Goal: Information Seeking & Learning: Find specific fact

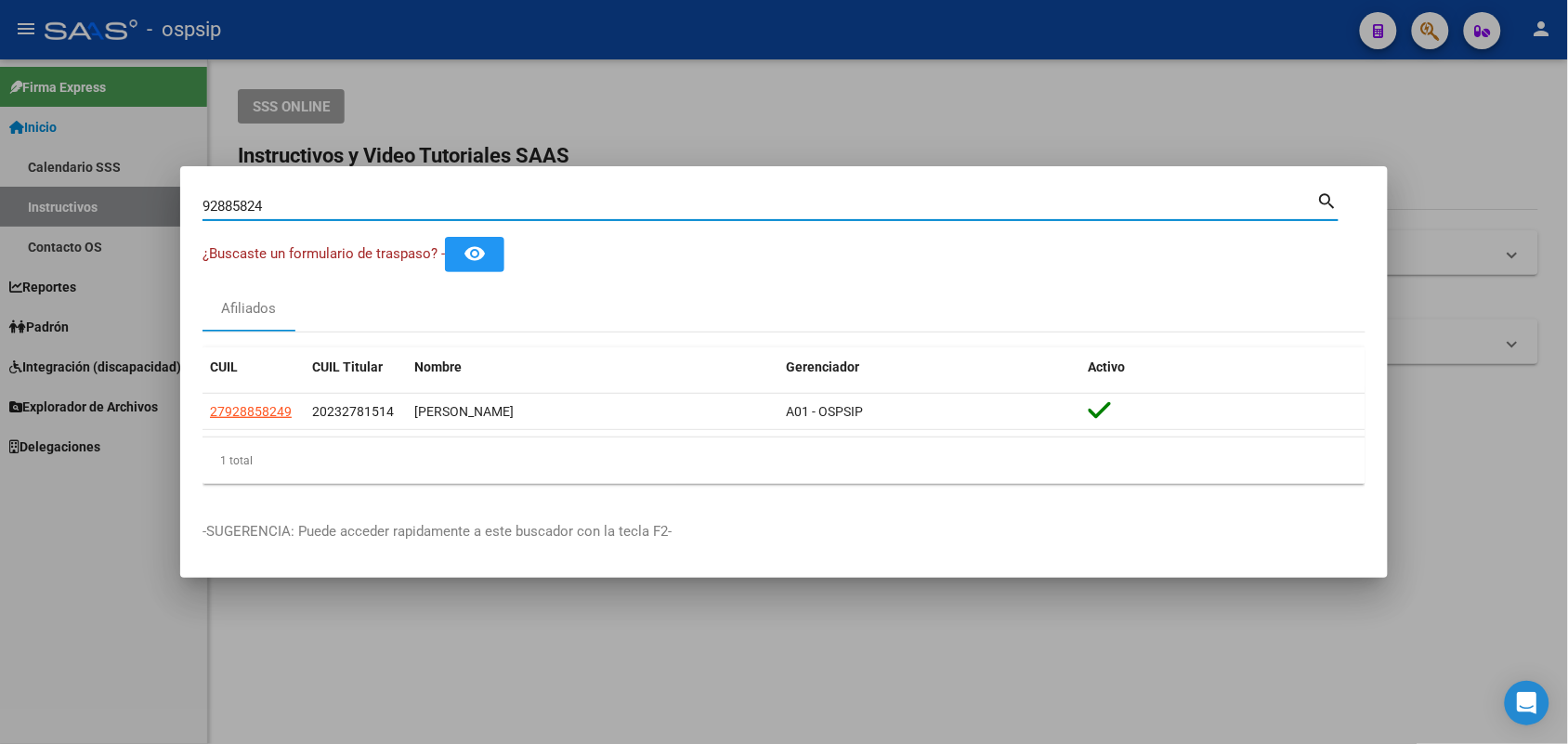
click at [223, 212] on input "92885824" at bounding box center [760, 206] width 1115 height 17
paste input "[EMAIL_ADDRESS][DOMAIN_NAME]"
type input "[EMAIL_ADDRESS][DOMAIN_NAME]"
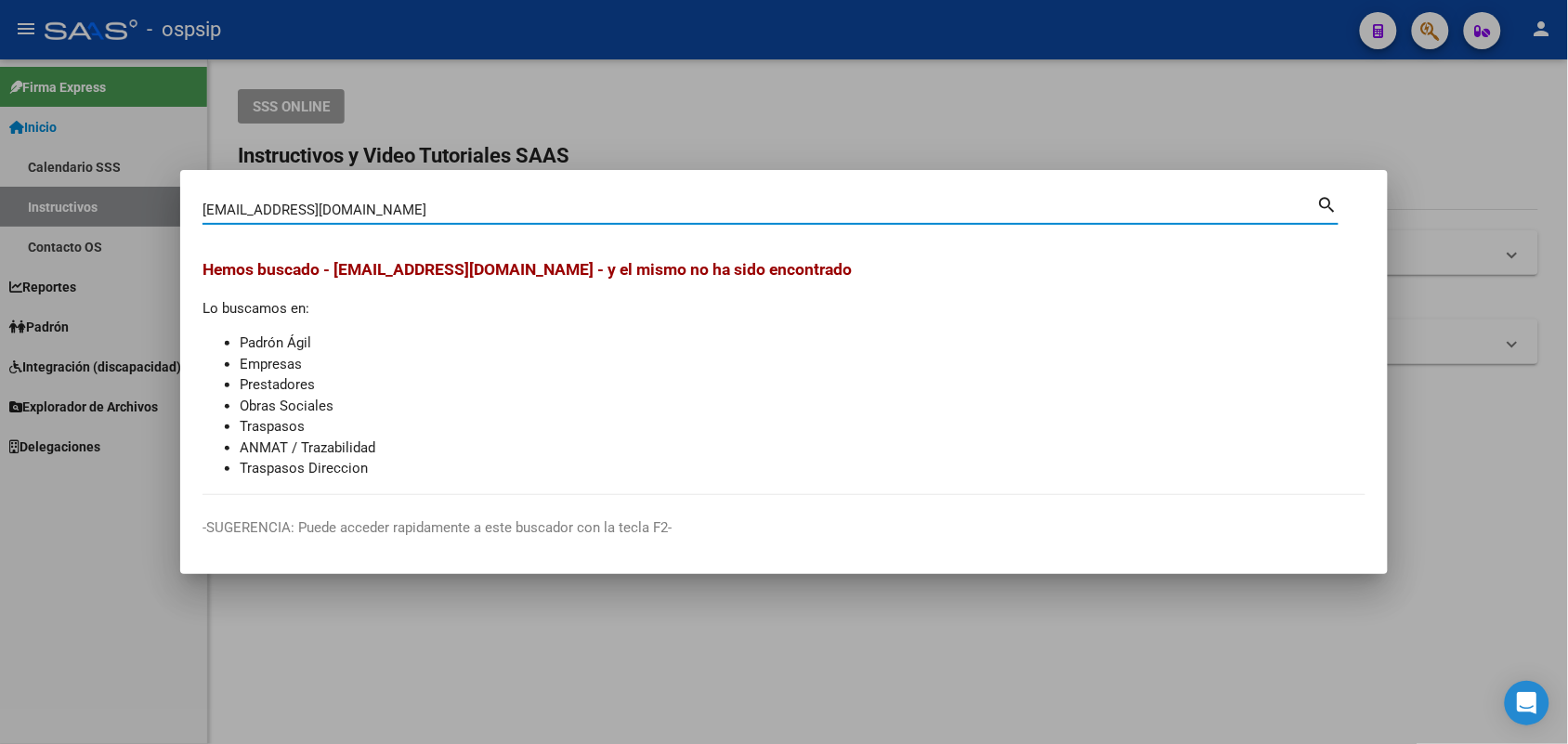
click at [262, 206] on input "[EMAIL_ADDRESS][DOMAIN_NAME]" at bounding box center [760, 210] width 1115 height 17
type input "94631687"
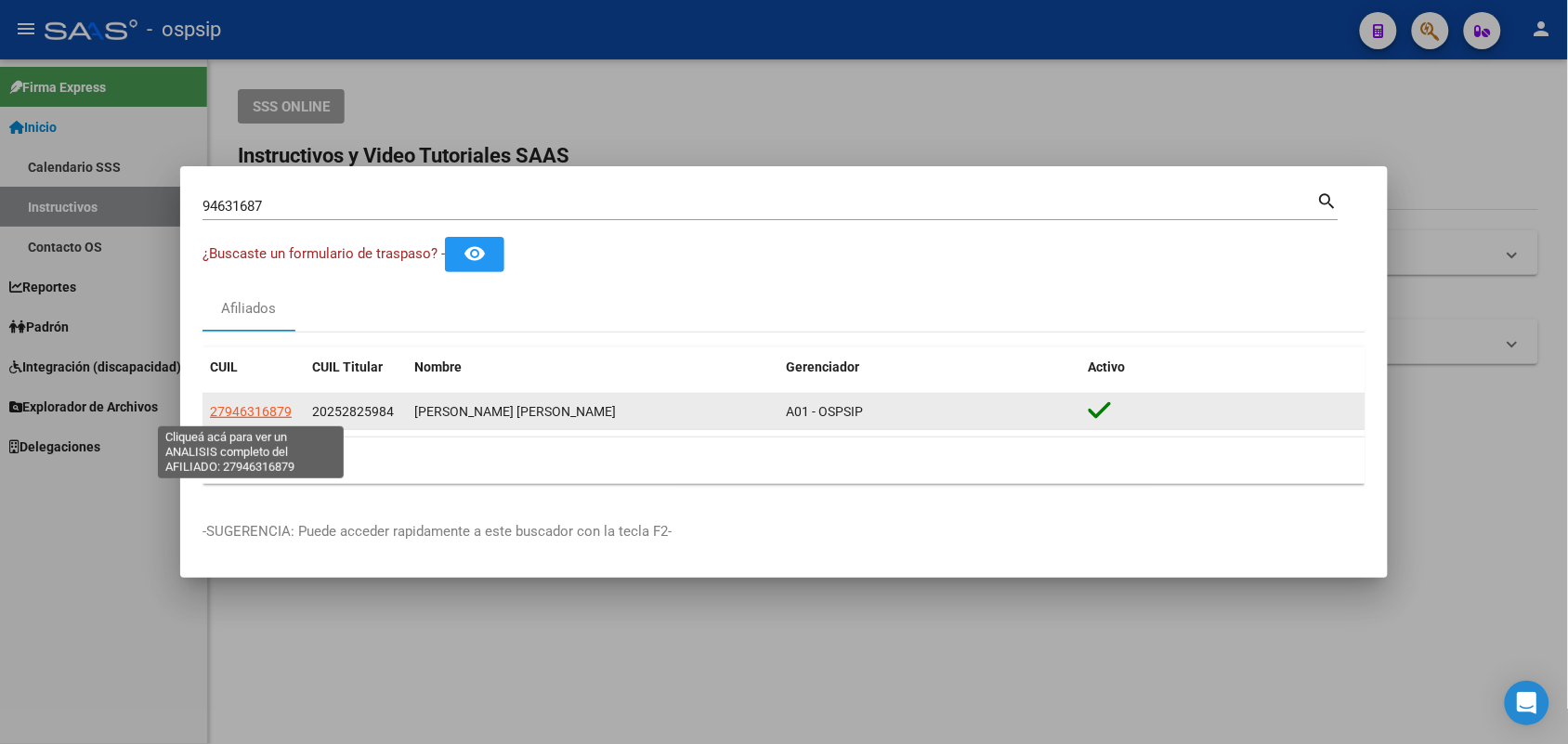
click at [242, 413] on span "27946316879" at bounding box center [251, 411] width 82 height 15
type textarea "27946316879"
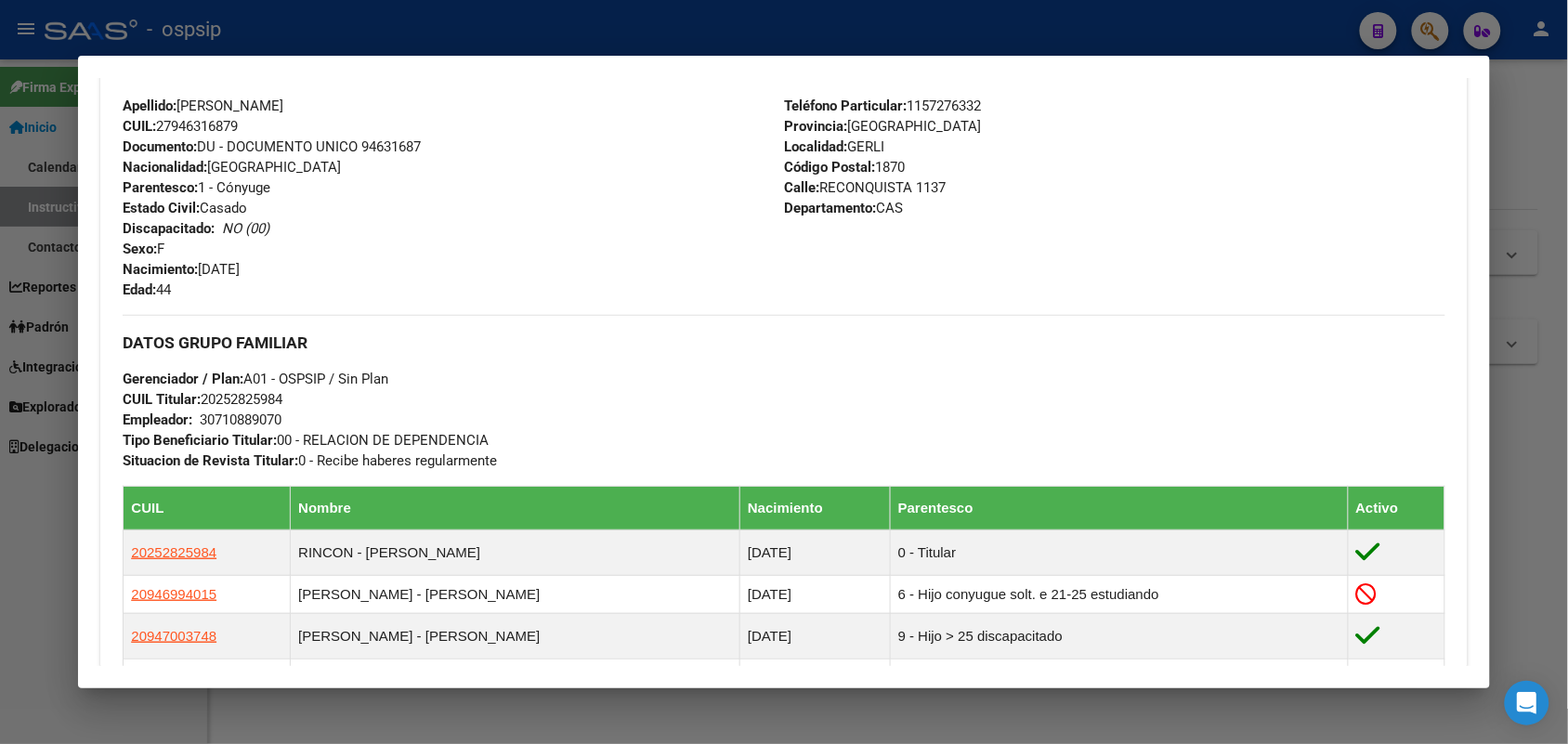
scroll to position [349, 0]
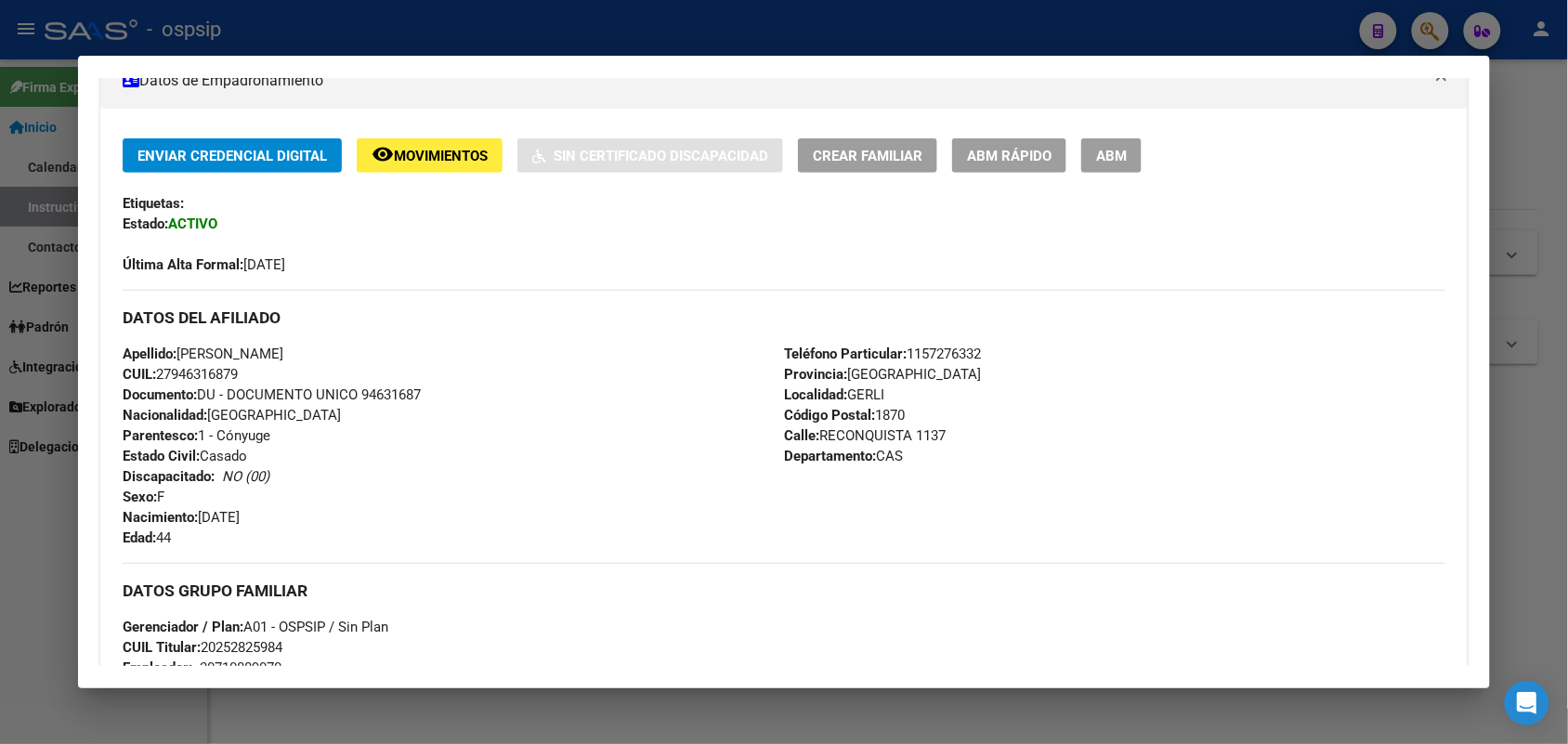
click at [375, 400] on span "Documento: DU - DOCUMENTO UNICO 94631687" at bounding box center [272, 394] width 299 height 17
copy span "94631687"
drag, startPoint x: 430, startPoint y: 420, endPoint x: 288, endPoint y: 464, distance: 148.7
drag, startPoint x: 288, startPoint y: 464, endPoint x: 256, endPoint y: 518, distance: 62.8
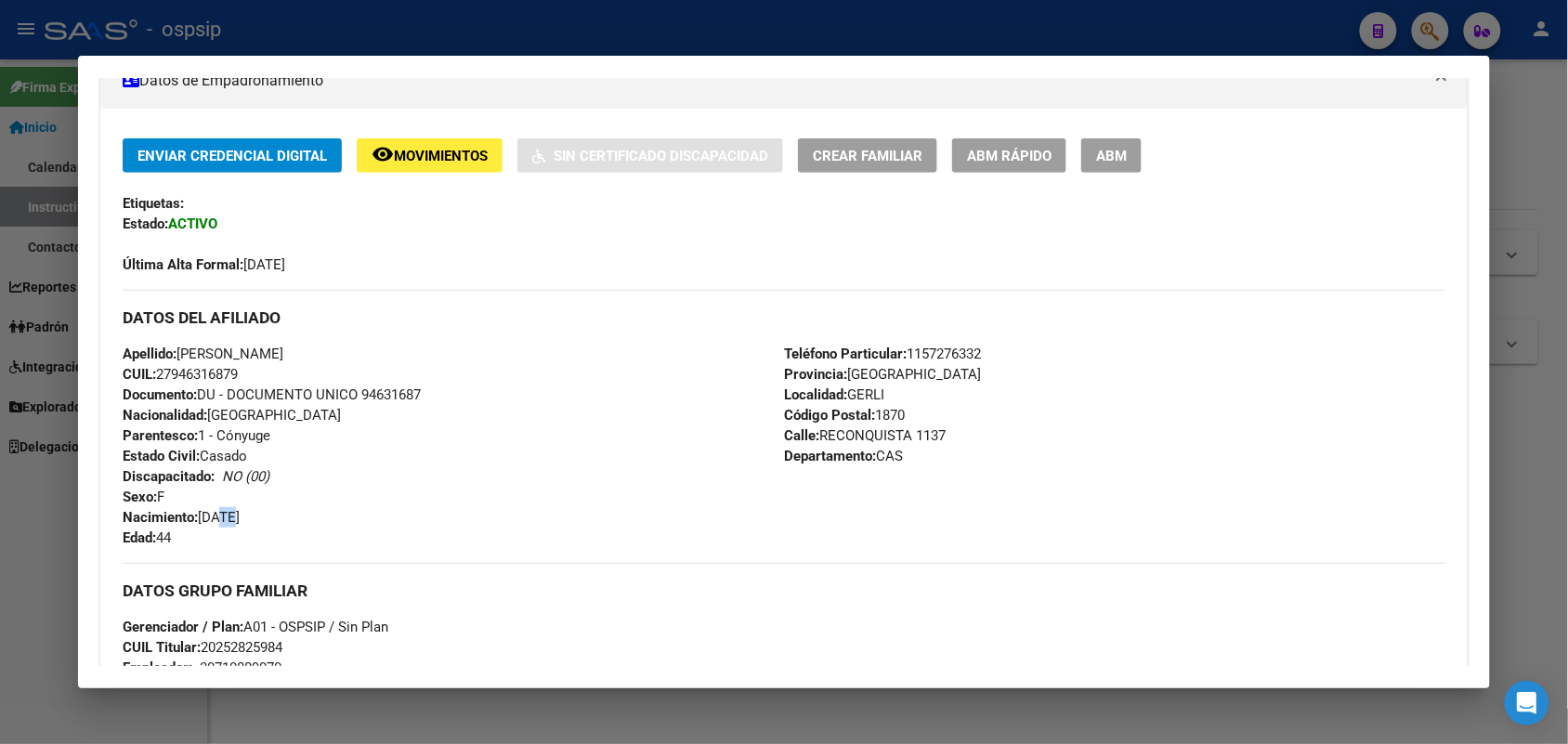
click at [228, 517] on span "Nacimiento: [DEMOGRAPHIC_DATA]" at bounding box center [181, 517] width 117 height 17
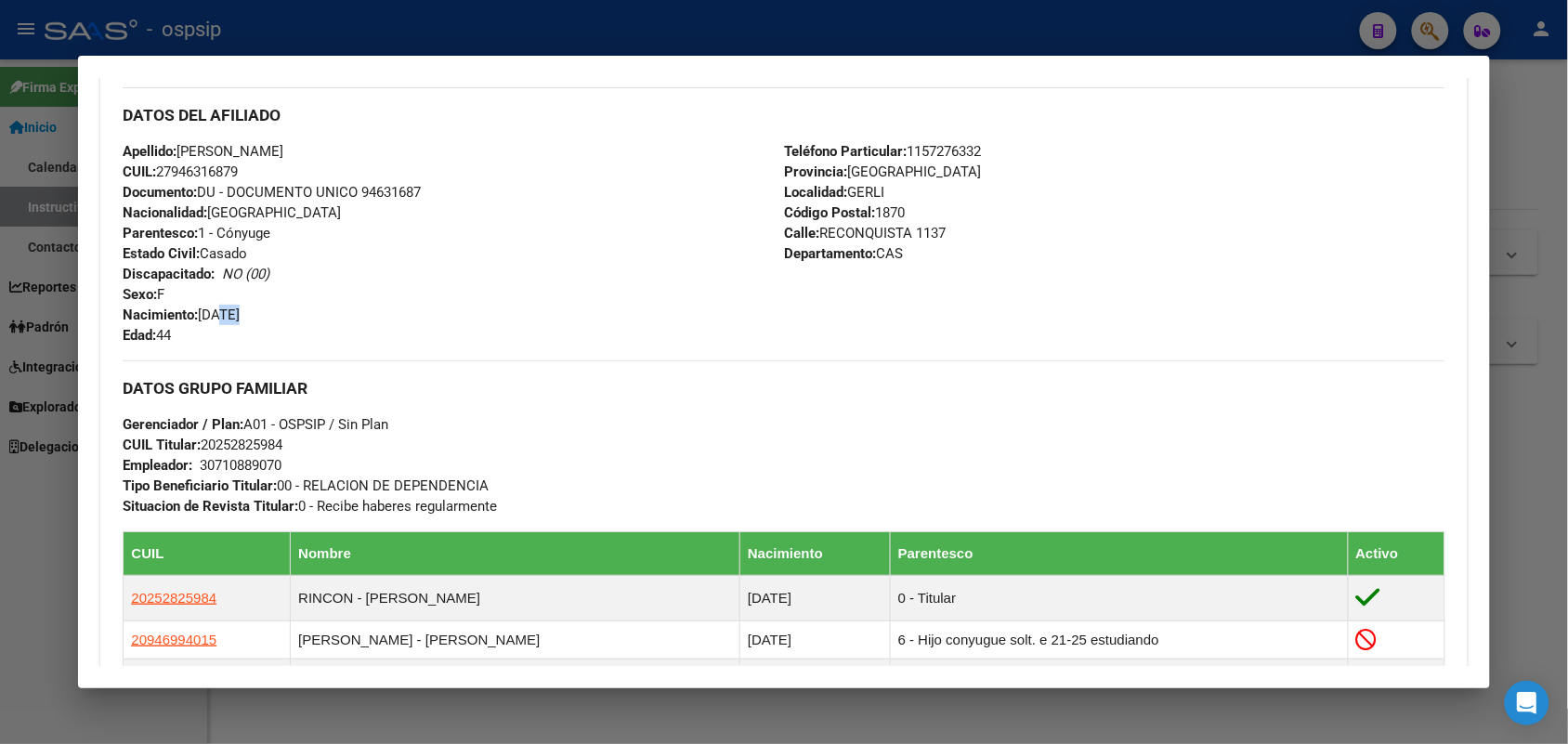
scroll to position [929, 0]
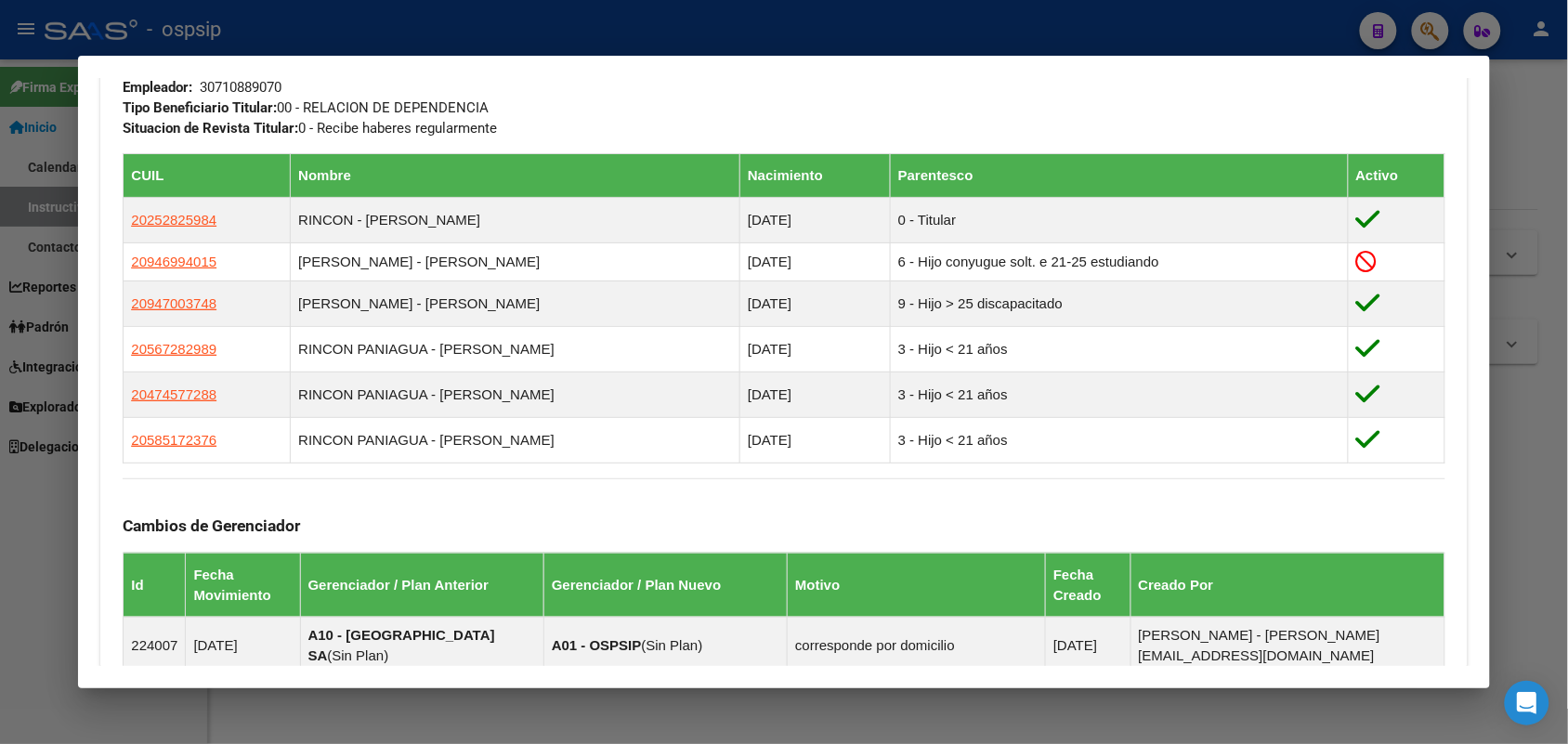
drag, startPoint x: 644, startPoint y: 479, endPoint x: 550, endPoint y: 508, distance: 98.4
drag, startPoint x: 550, startPoint y: 508, endPoint x: 493, endPoint y: 513, distance: 57.2
click at [493, 513] on div "Cambios de Gerenciador Id Fecha Movimiento Gerenciador / Plan Anterior Gerencia…" at bounding box center [783, 718] width 1321 height 479
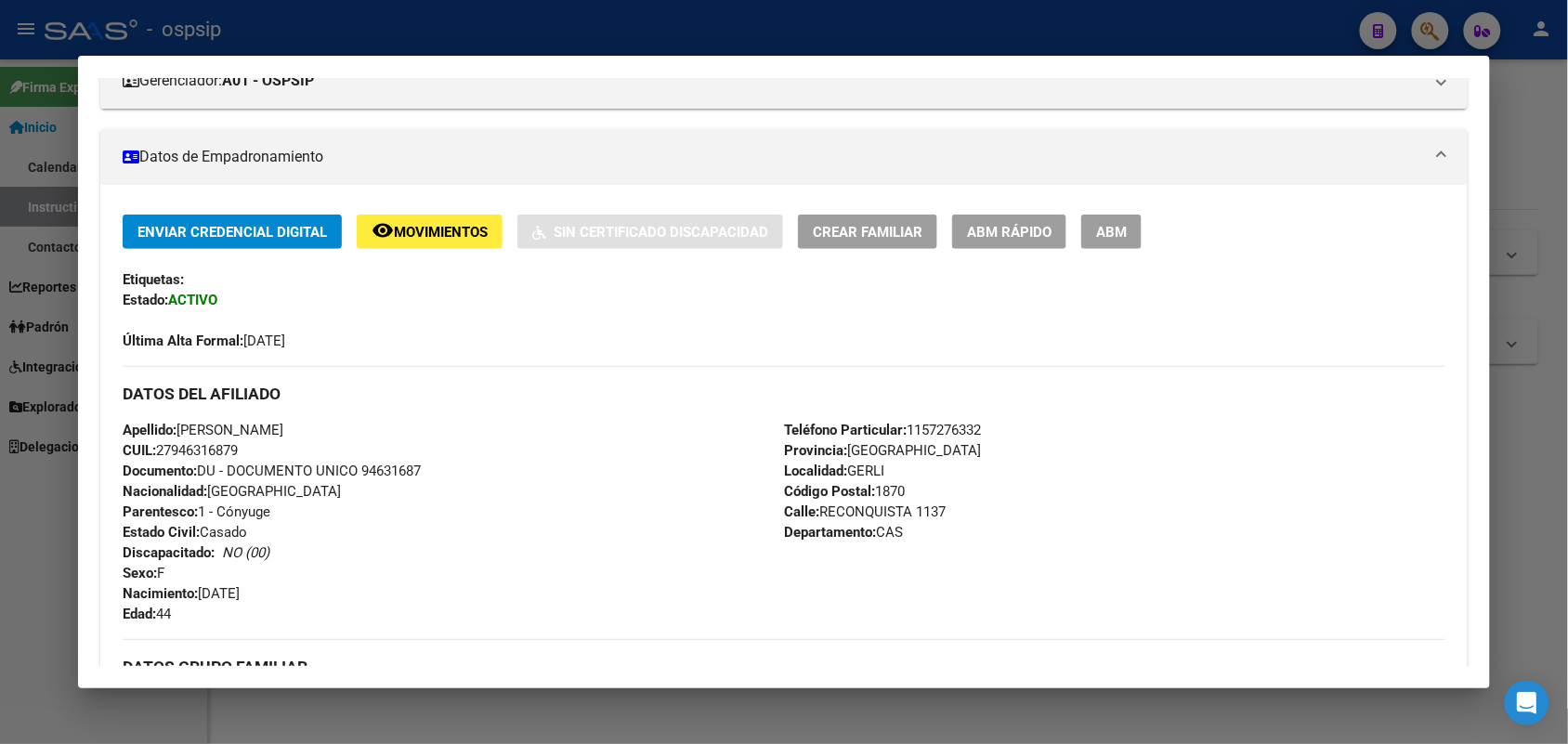
scroll to position [233, 0]
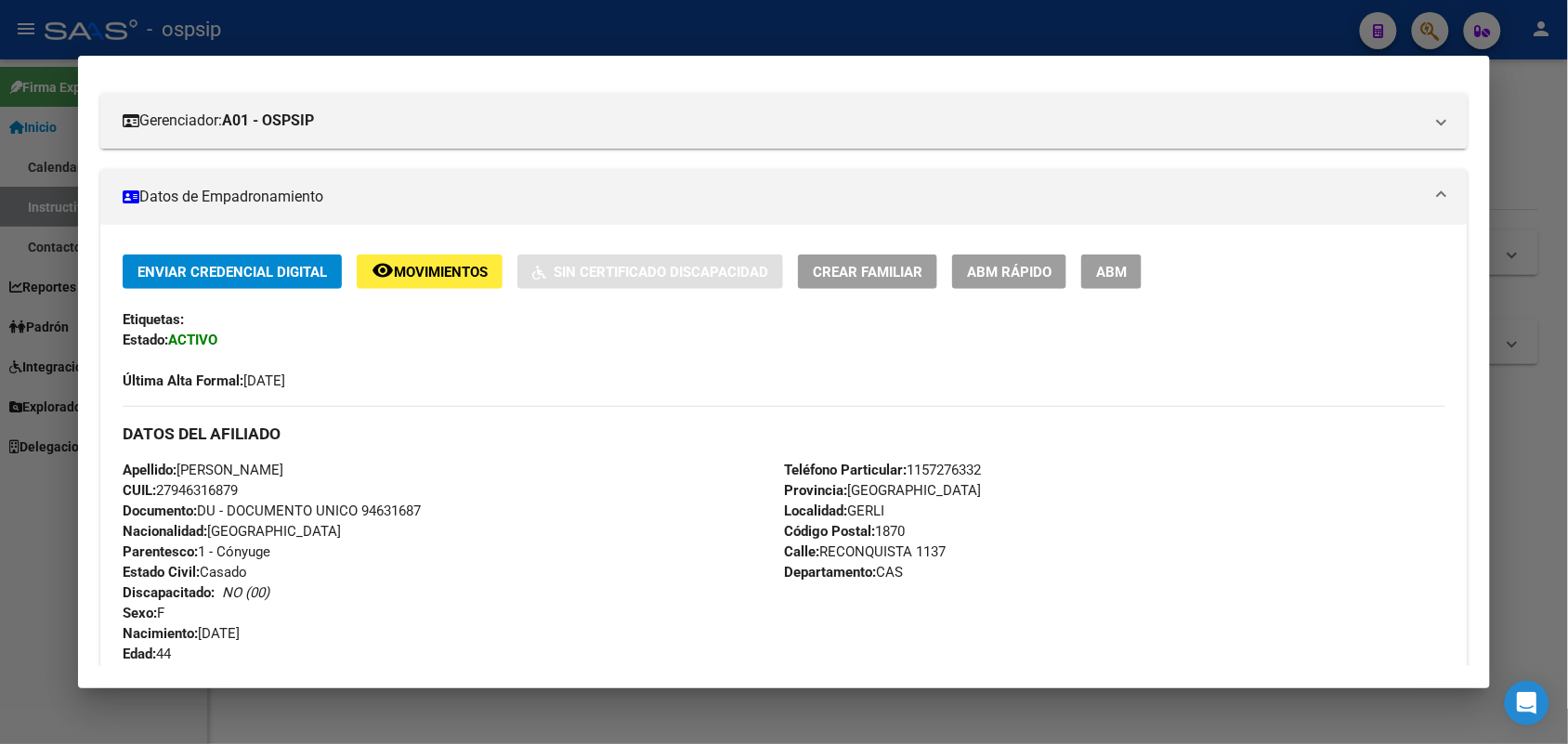
drag, startPoint x: 622, startPoint y: 517, endPoint x: 1094, endPoint y: 557, distance: 473.7
drag, startPoint x: 1094, startPoint y: 557, endPoint x: 516, endPoint y: 518, distance: 579.3
drag, startPoint x: 516, startPoint y: 518, endPoint x: 335, endPoint y: 535, distance: 181.8
drag, startPoint x: 335, startPoint y: 535, endPoint x: 281, endPoint y: 531, distance: 54.1
click at [281, 531] on div "Apellido: [PERSON_NAME] CUIL: 27946316879 Documento: DU - DOCUMENTO UNICO 94631…" at bounding box center [453, 561] width 661 height 205
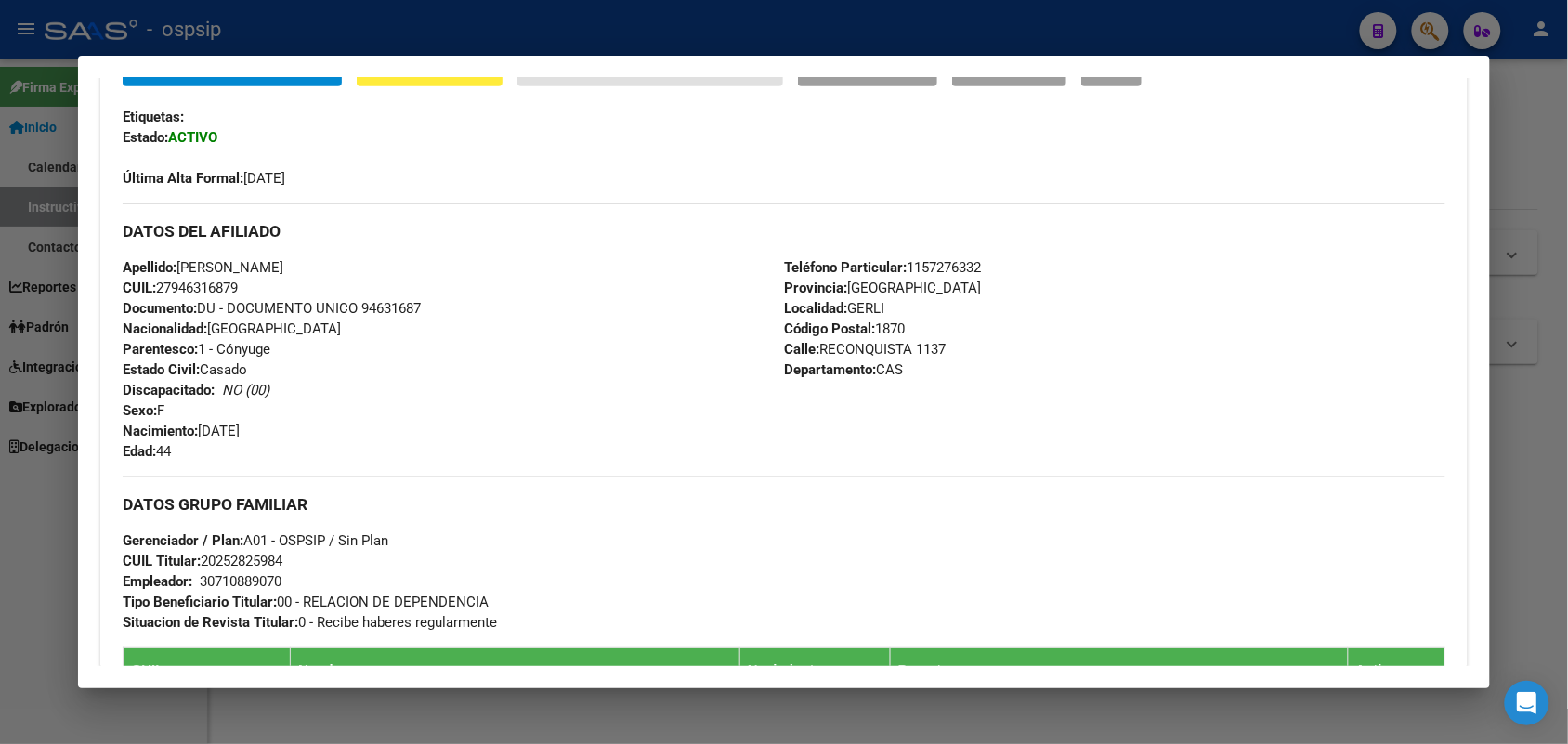
scroll to position [929, 0]
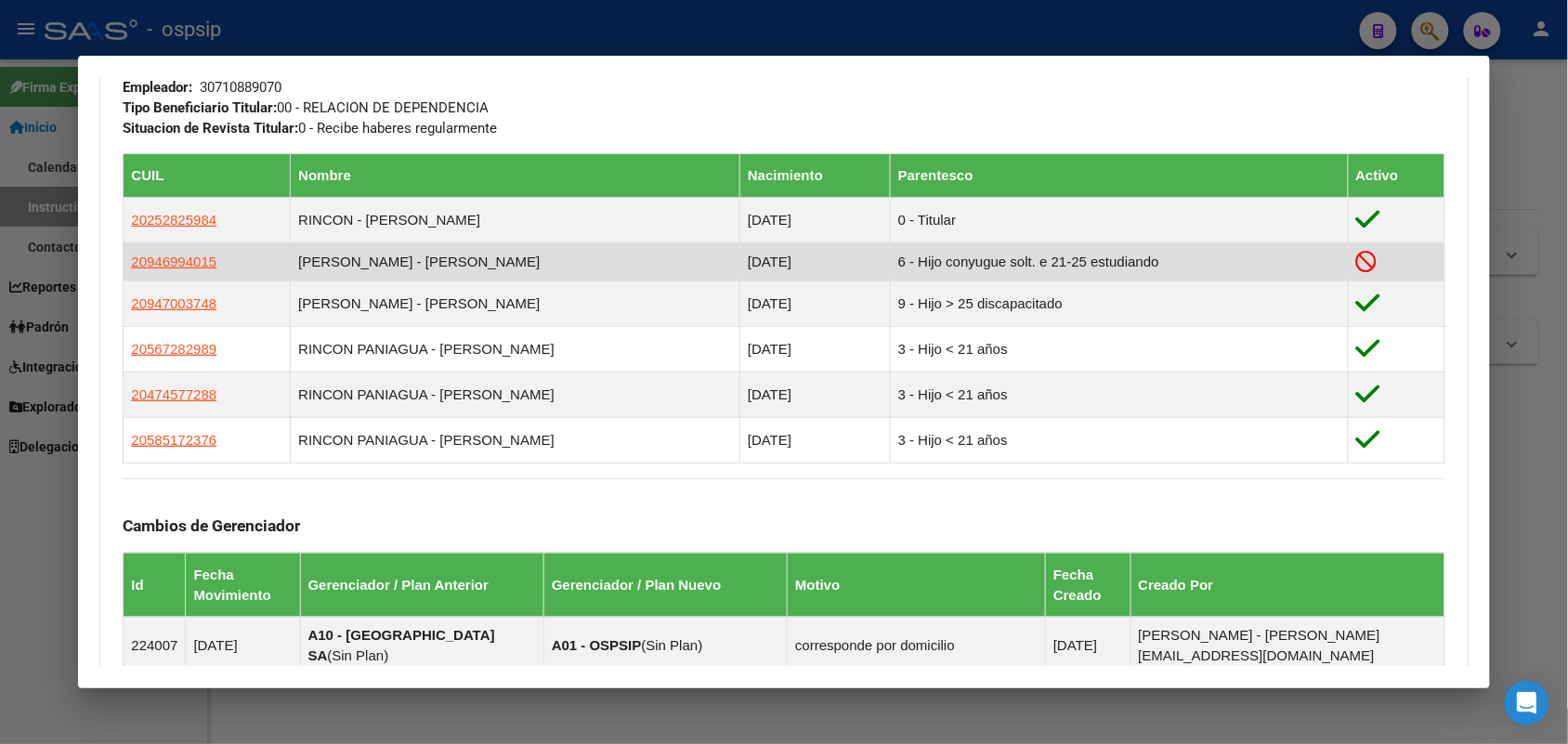
drag, startPoint x: 638, startPoint y: 281, endPoint x: 515, endPoint y: 266, distance: 123.9
click at [515, 266] on td "[PERSON_NAME] - [PERSON_NAME]" at bounding box center [515, 262] width 449 height 37
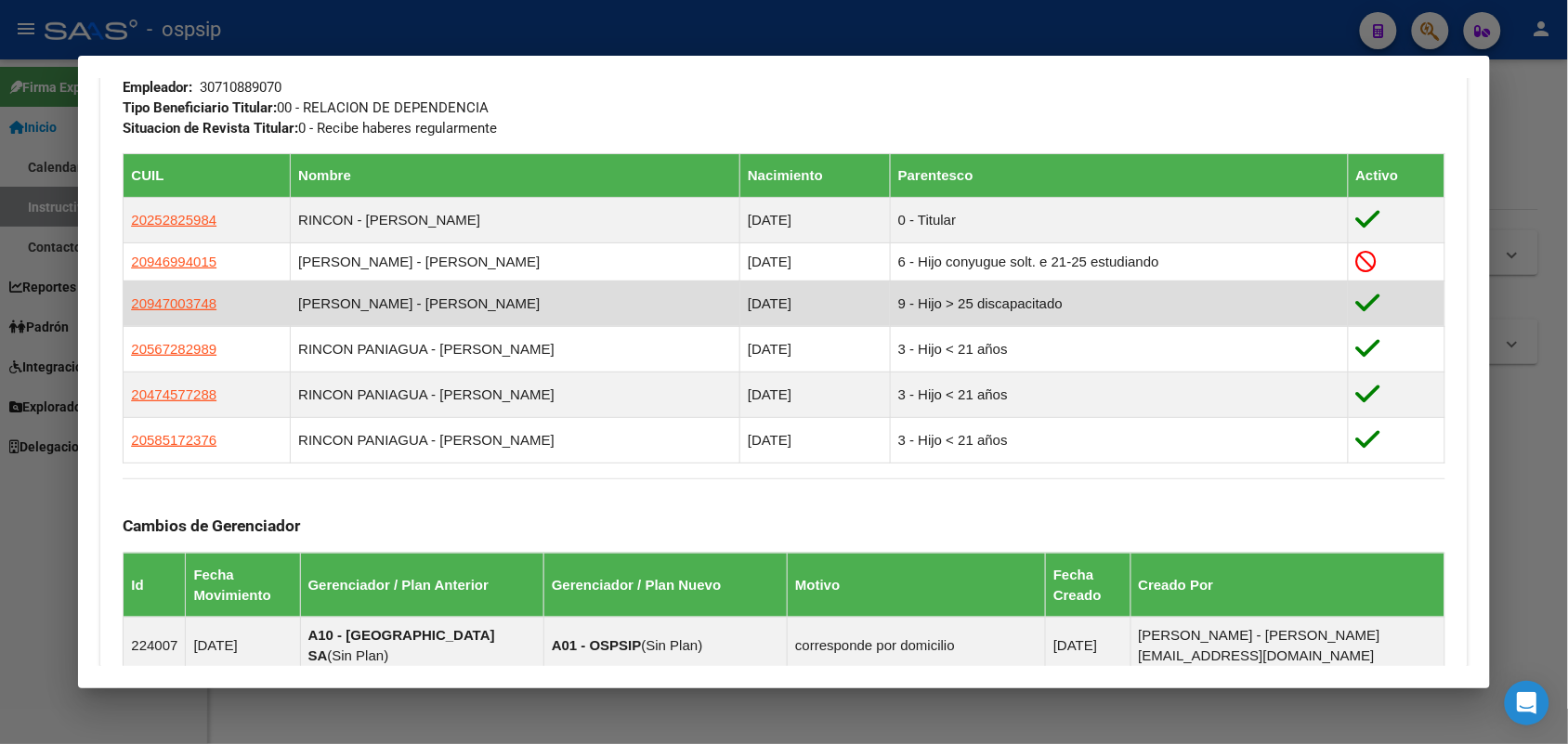
click at [504, 308] on td "[PERSON_NAME] - [PERSON_NAME]" at bounding box center [515, 304] width 449 height 46
drag, startPoint x: 583, startPoint y: 316, endPoint x: 484, endPoint y: 313, distance: 99.0
click at [484, 313] on td "[PERSON_NAME] - [PERSON_NAME]" at bounding box center [515, 304] width 449 height 46
drag, startPoint x: 485, startPoint y: 313, endPoint x: 456, endPoint y: 316, distance: 29.2
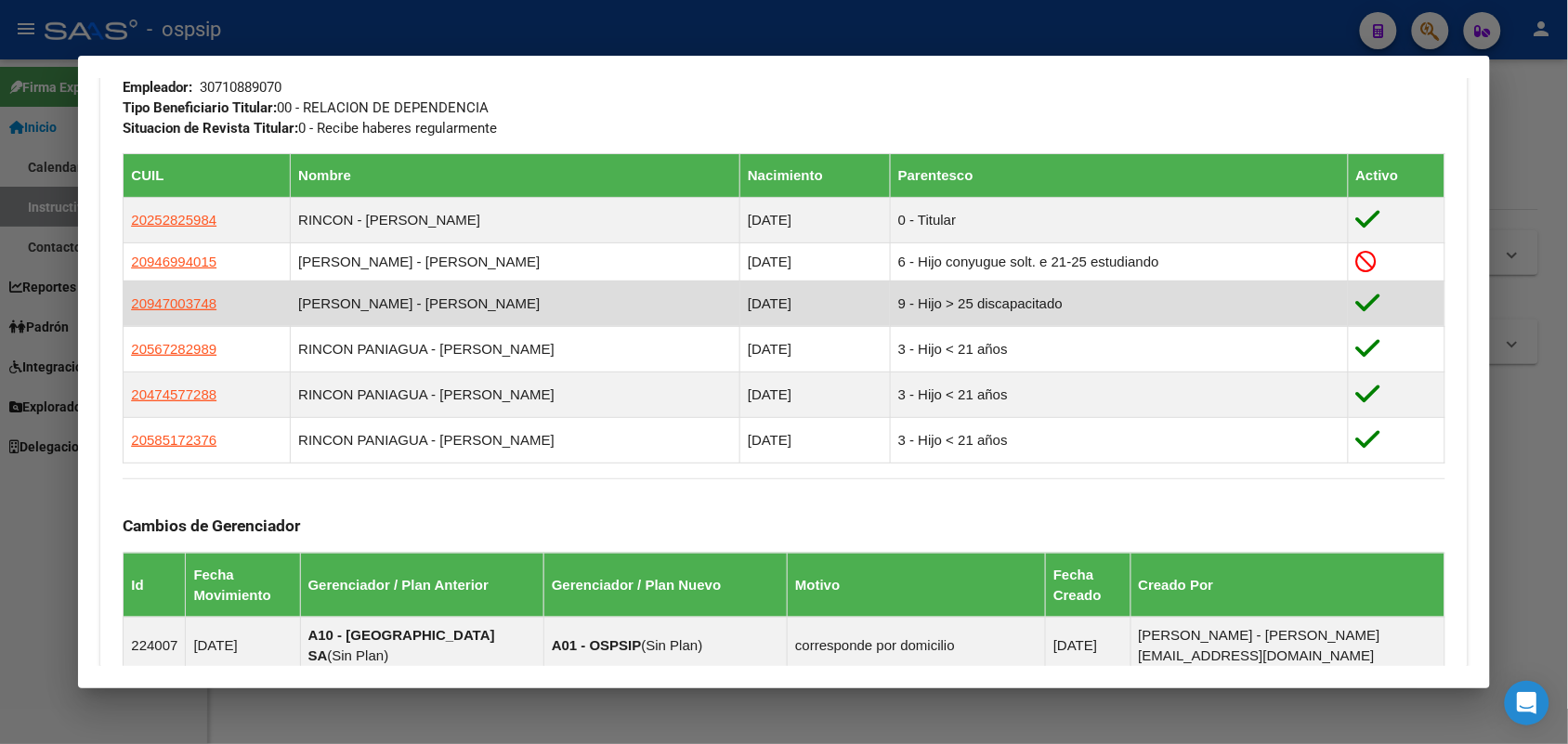
click at [456, 316] on td "[PERSON_NAME] - [PERSON_NAME]" at bounding box center [515, 304] width 449 height 46
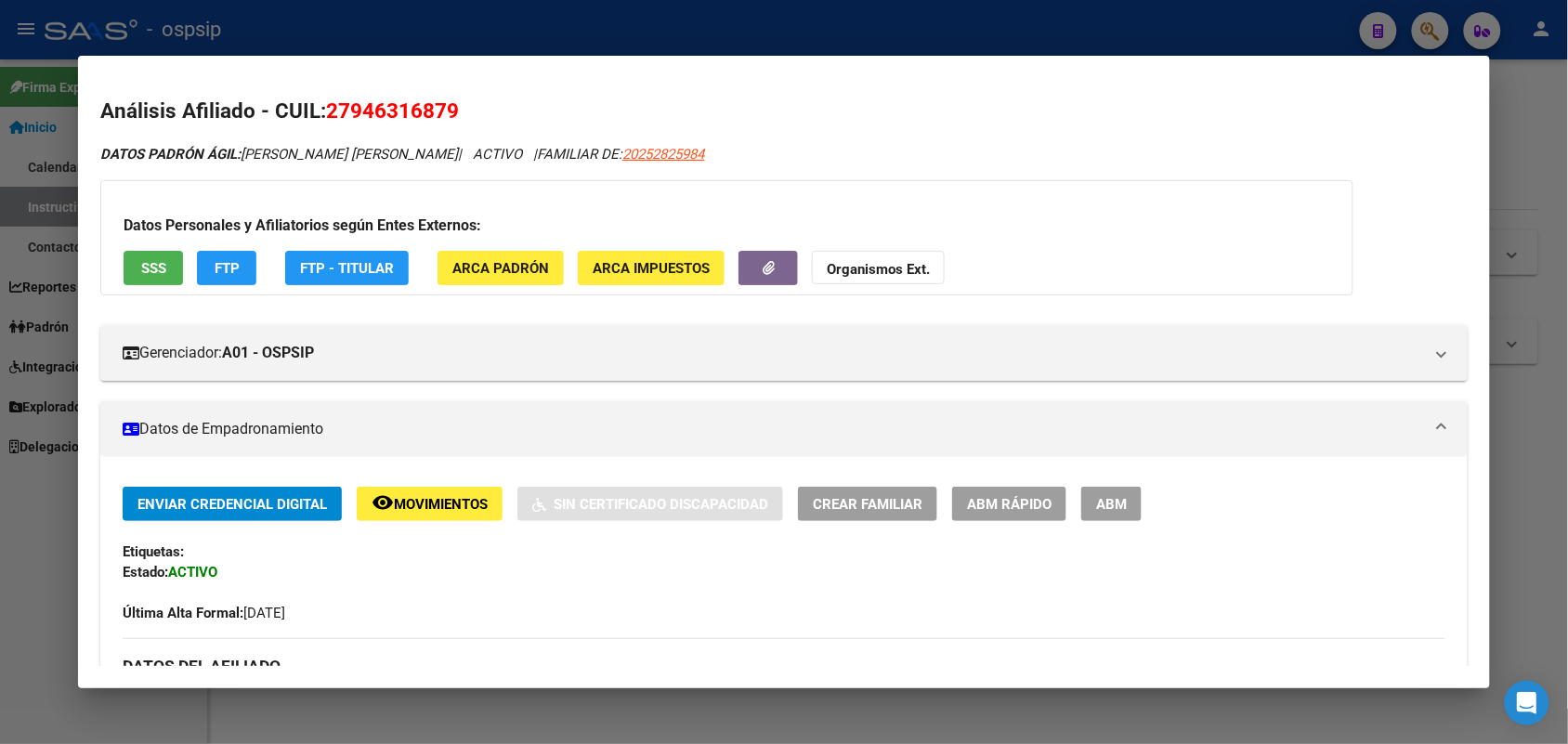
scroll to position [233, 0]
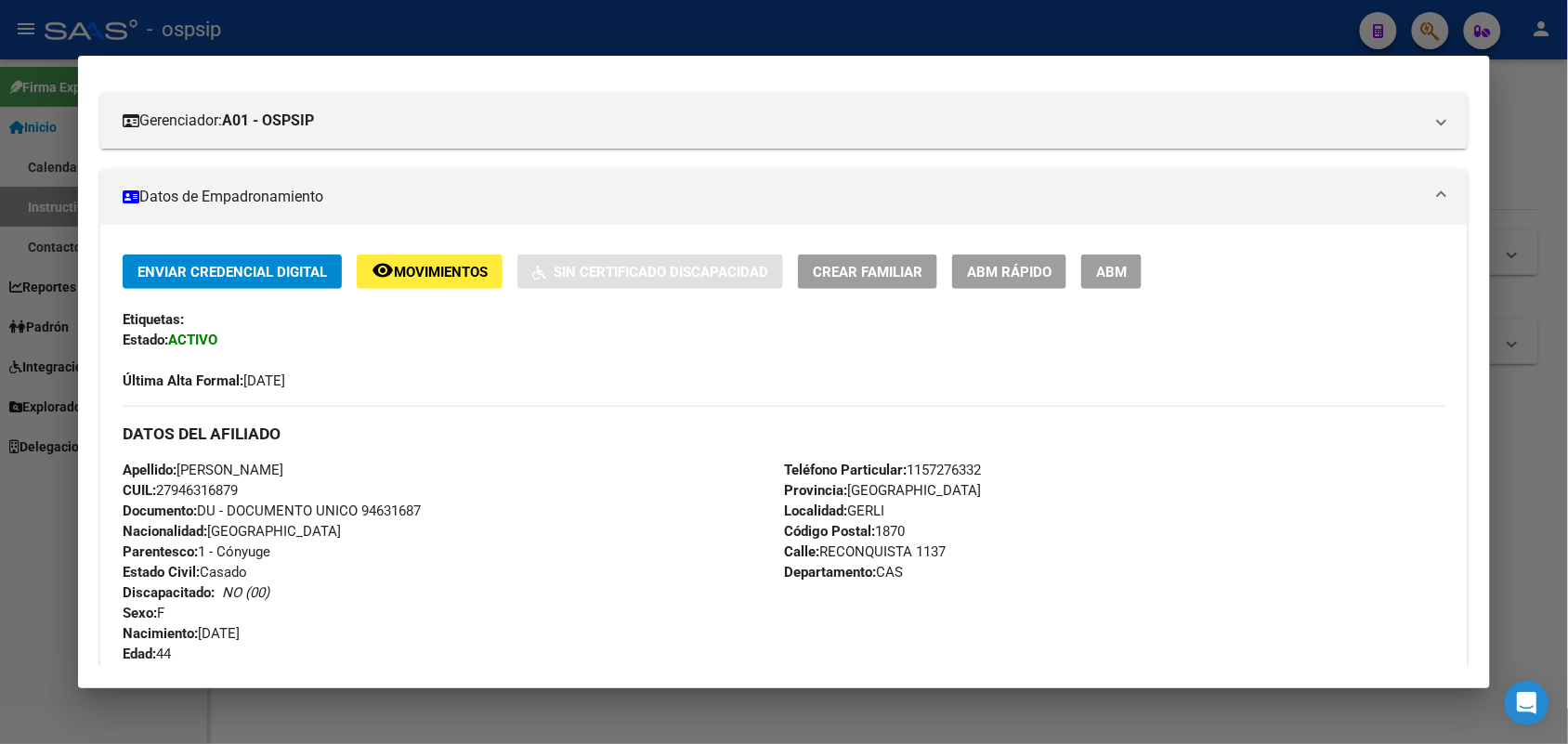
click at [382, 517] on span "Documento: DU - DOCUMENTO UNICO 94631687" at bounding box center [272, 510] width 299 height 17
copy span "94631687"
click at [0, 256] on div at bounding box center [784, 372] width 1568 height 744
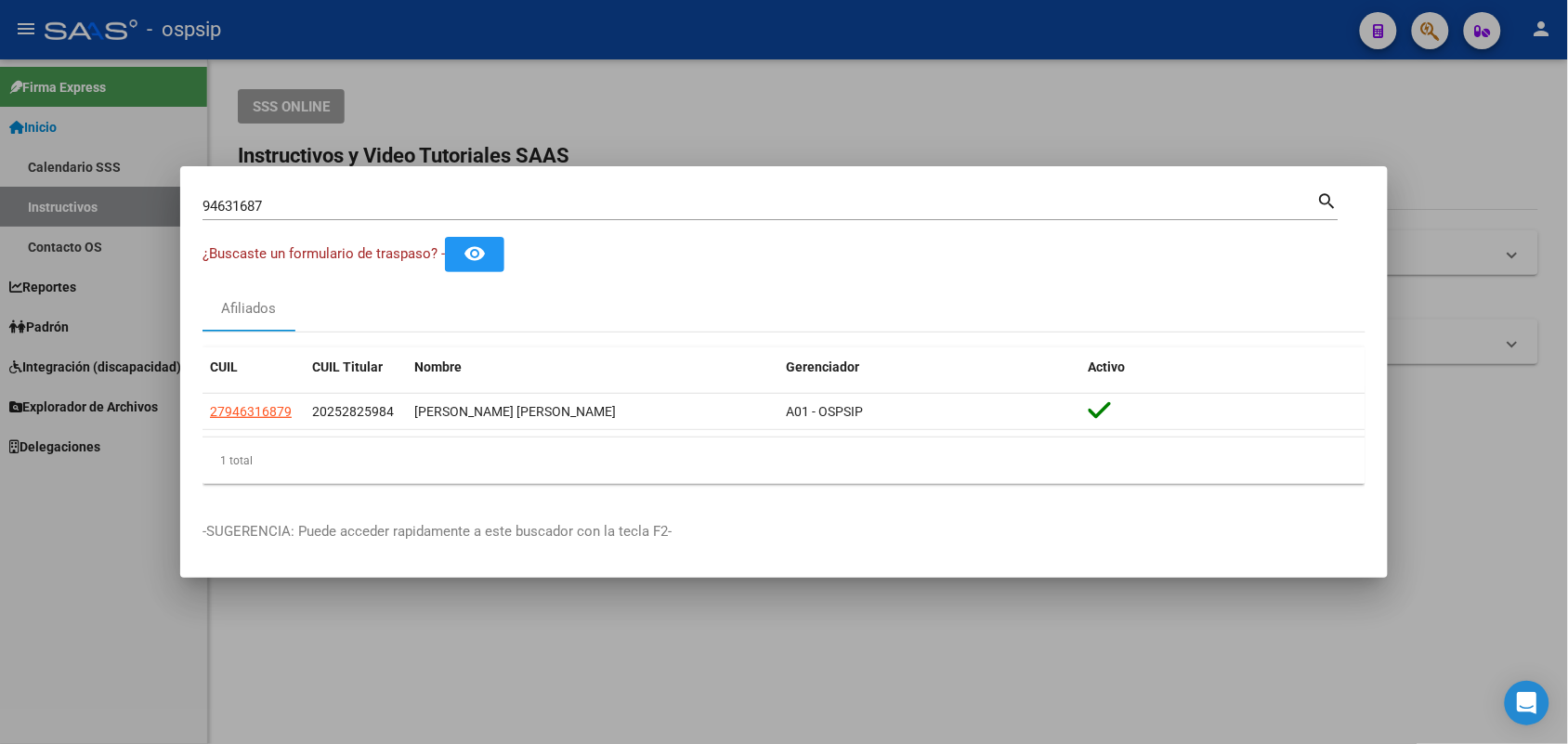
click at [336, 203] on input "94631687" at bounding box center [760, 206] width 1115 height 17
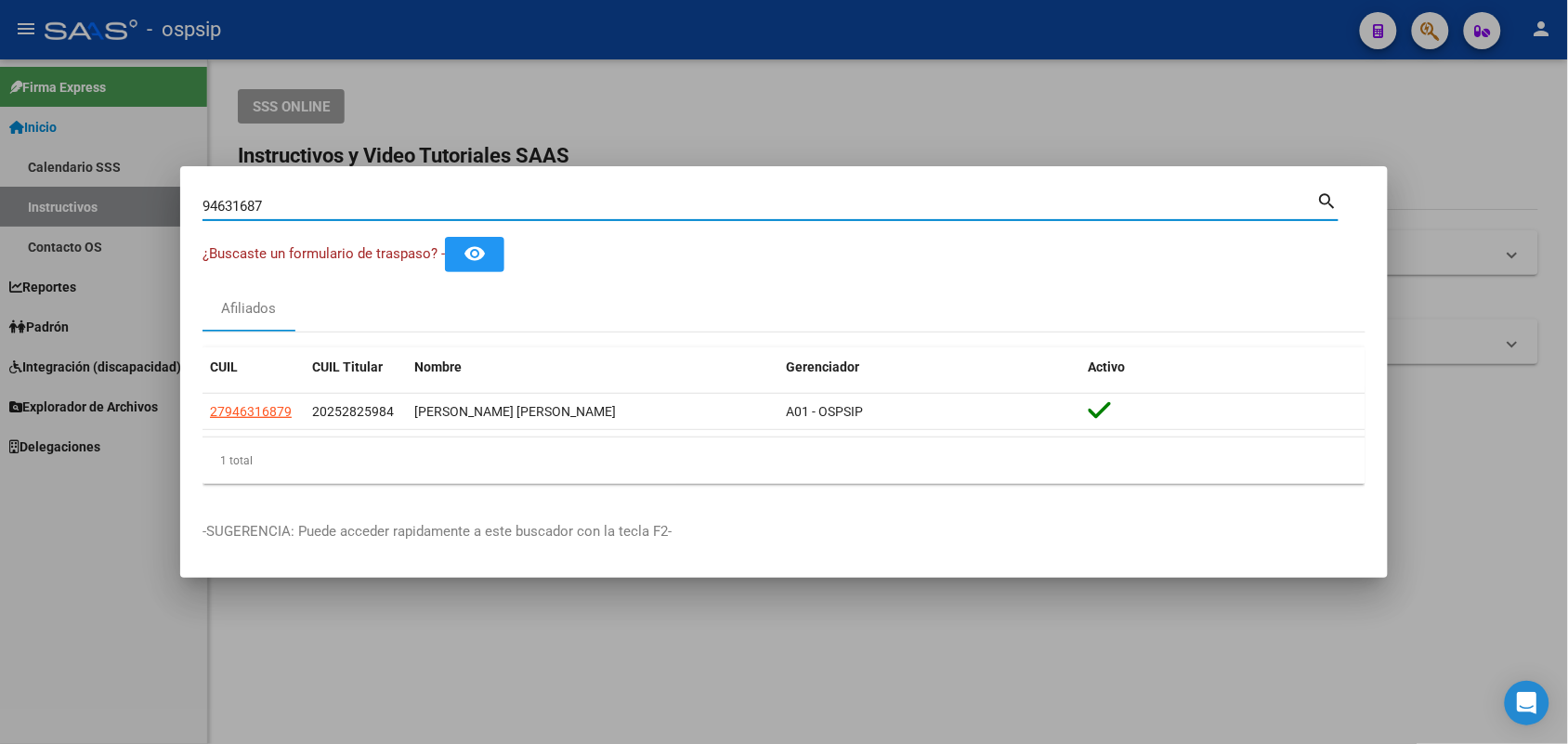
click at [336, 203] on input "94631687" at bounding box center [760, 206] width 1115 height 17
type input "18379869"
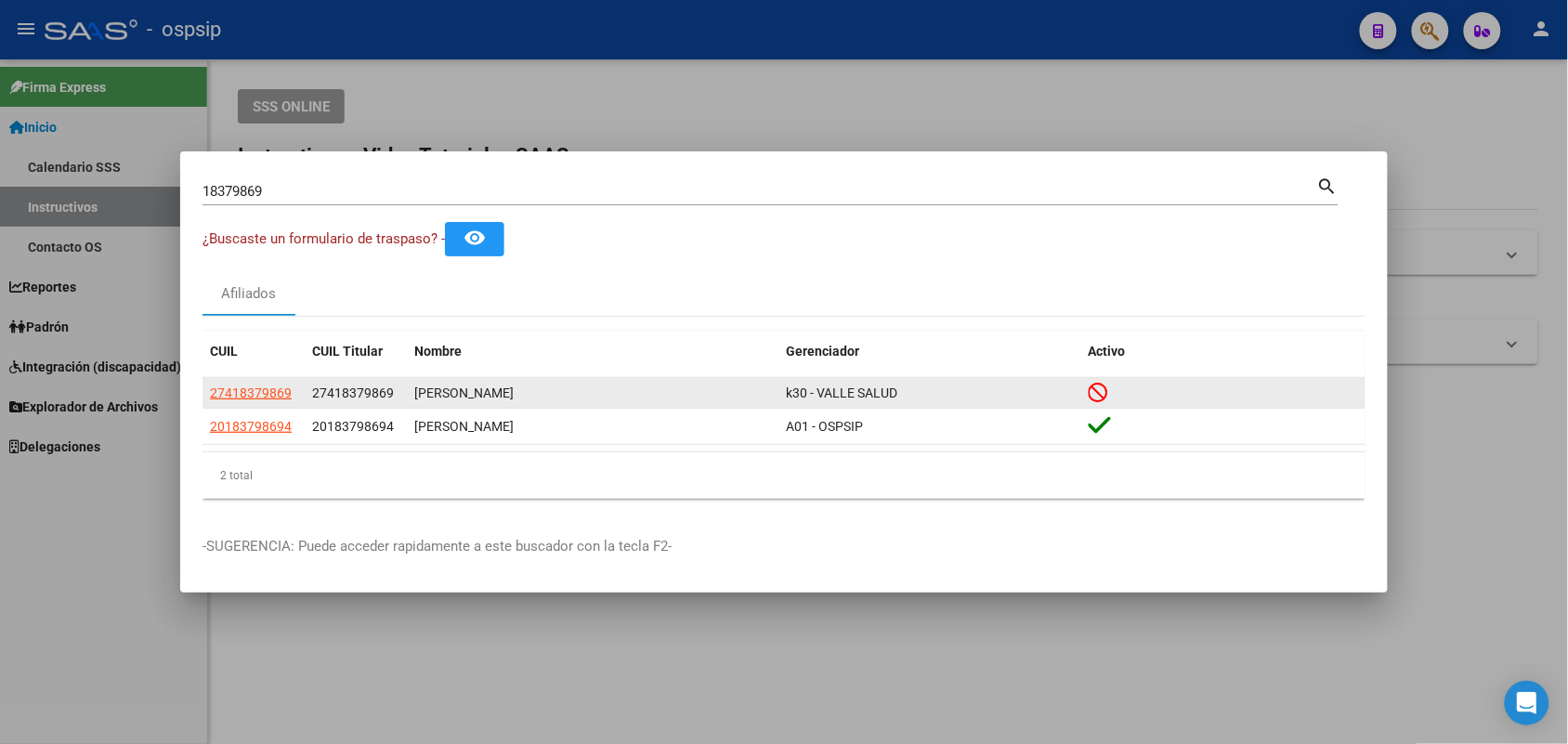
drag, startPoint x: 332, startPoint y: 391, endPoint x: 392, endPoint y: 390, distance: 60.0
click at [392, 390] on span "27418379869" at bounding box center [353, 392] width 82 height 15
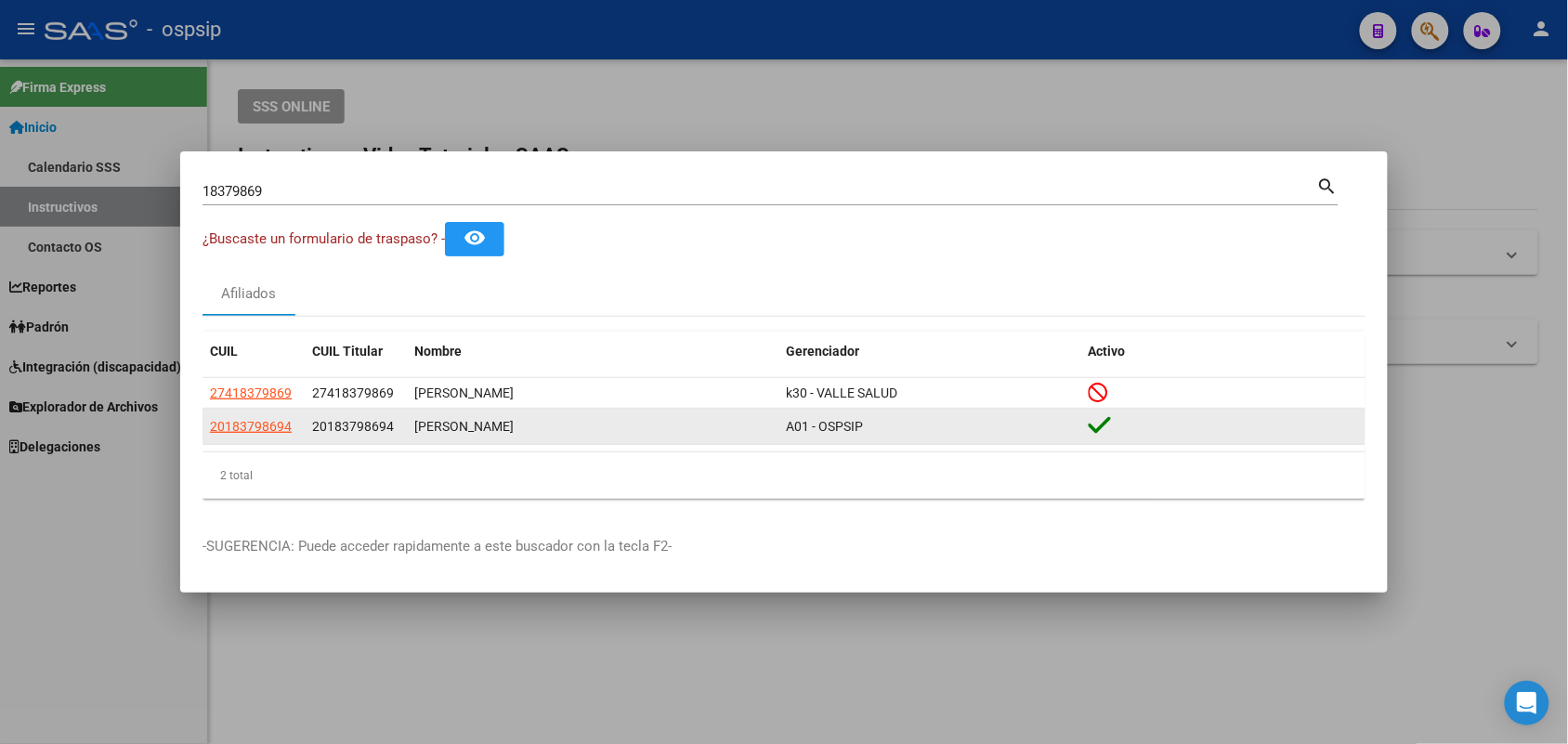
drag, startPoint x: 327, startPoint y: 424, endPoint x: 391, endPoint y: 418, distance: 64.3
click at [391, 418] on span "20183798694" at bounding box center [353, 425] width 82 height 15
click at [370, 436] on div "20183798694" at bounding box center [355, 426] width 87 height 21
click at [242, 428] on span "20183798694" at bounding box center [251, 425] width 82 height 15
type textarea "20183798694"
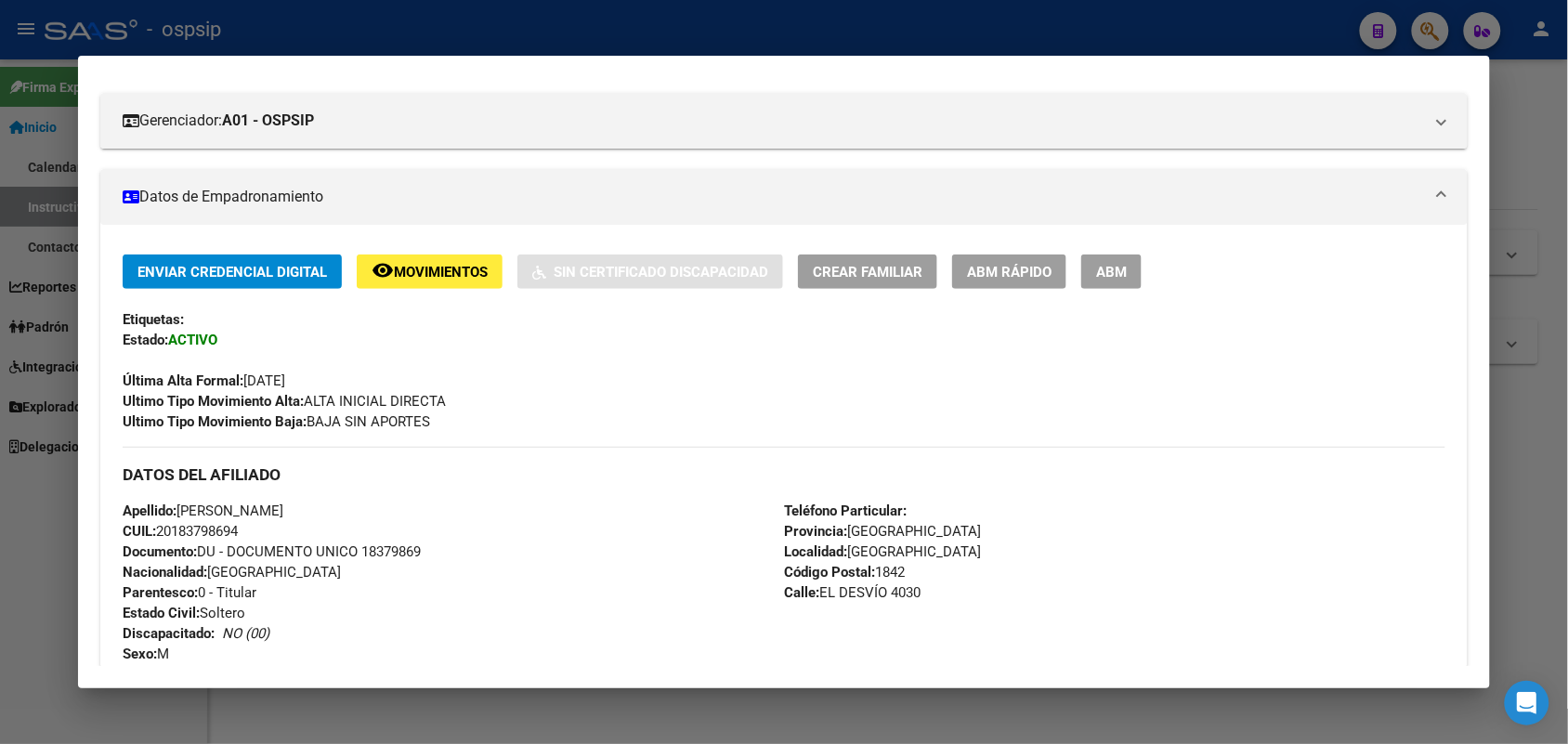
scroll to position [349, 0]
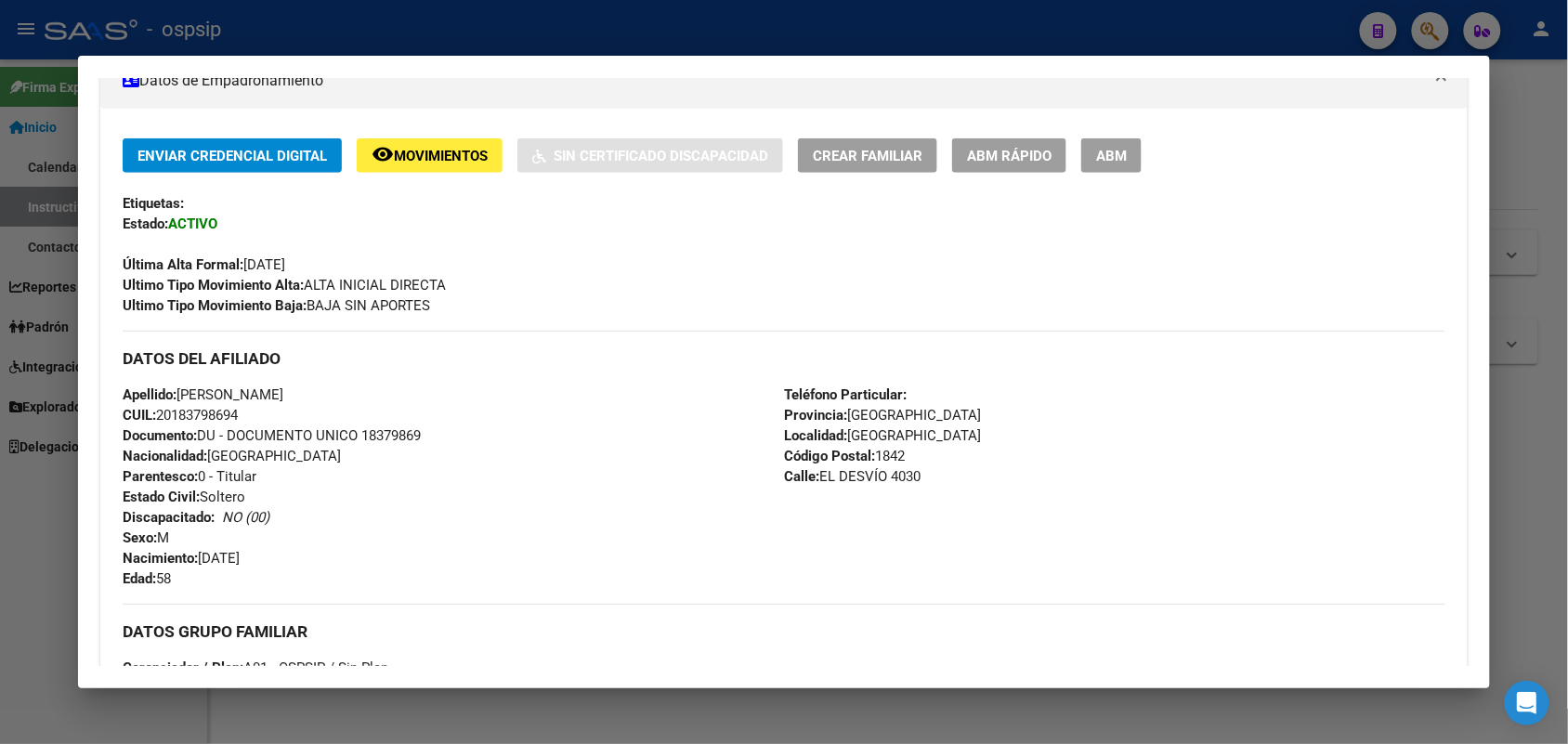
click at [408, 427] on span "Documento: DU - DOCUMENTO UNICO 18379869" at bounding box center [272, 435] width 299 height 17
copy span "18379869"
click at [414, 453] on div "Apellido: [PERSON_NAME]: 20183798694 Documento: DU - DOCUMENTO UNICO 18379869 N…" at bounding box center [453, 486] width 661 height 205
drag, startPoint x: 0, startPoint y: 545, endPoint x: 28, endPoint y: 530, distance: 31.8
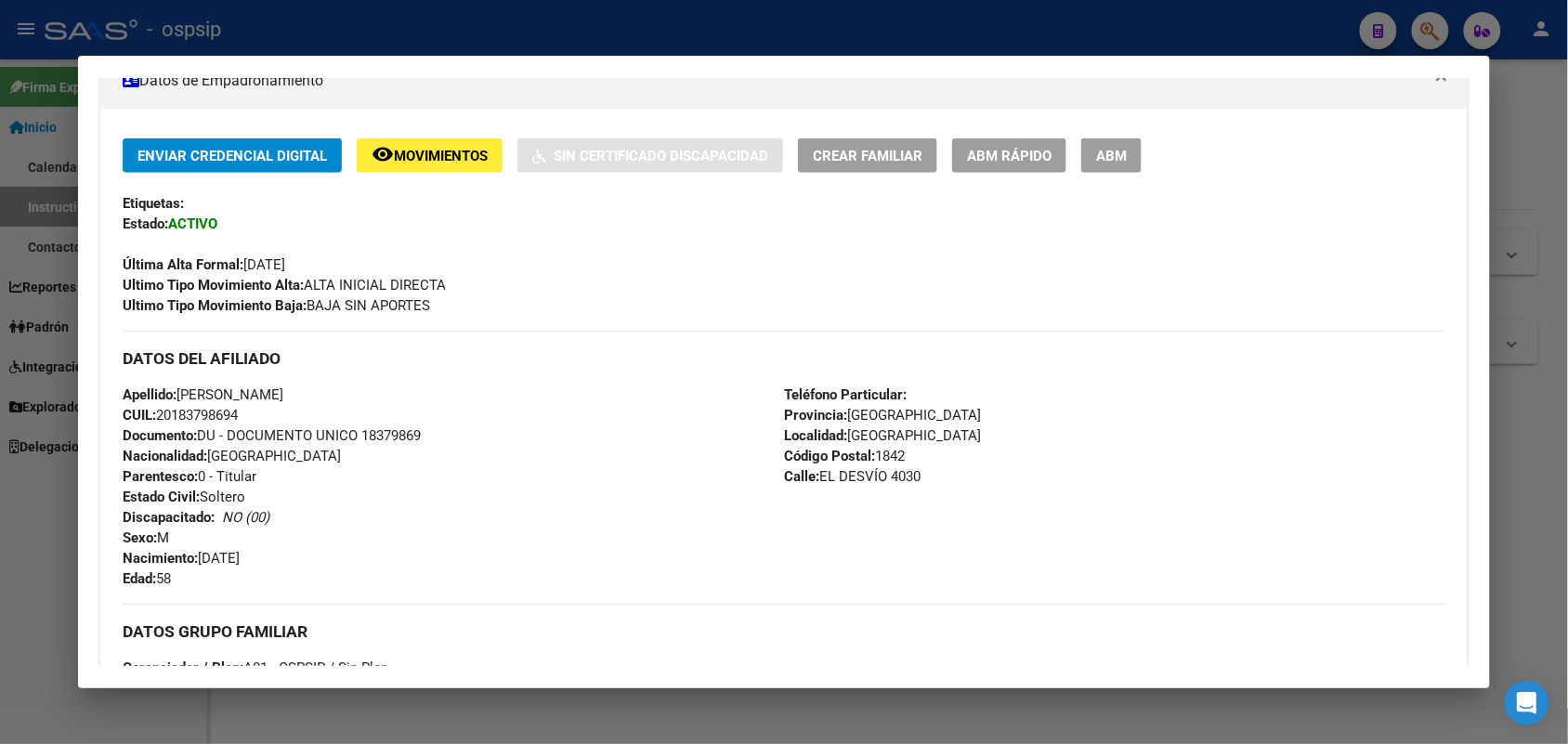
click at [1, 545] on div at bounding box center [784, 372] width 1568 height 744
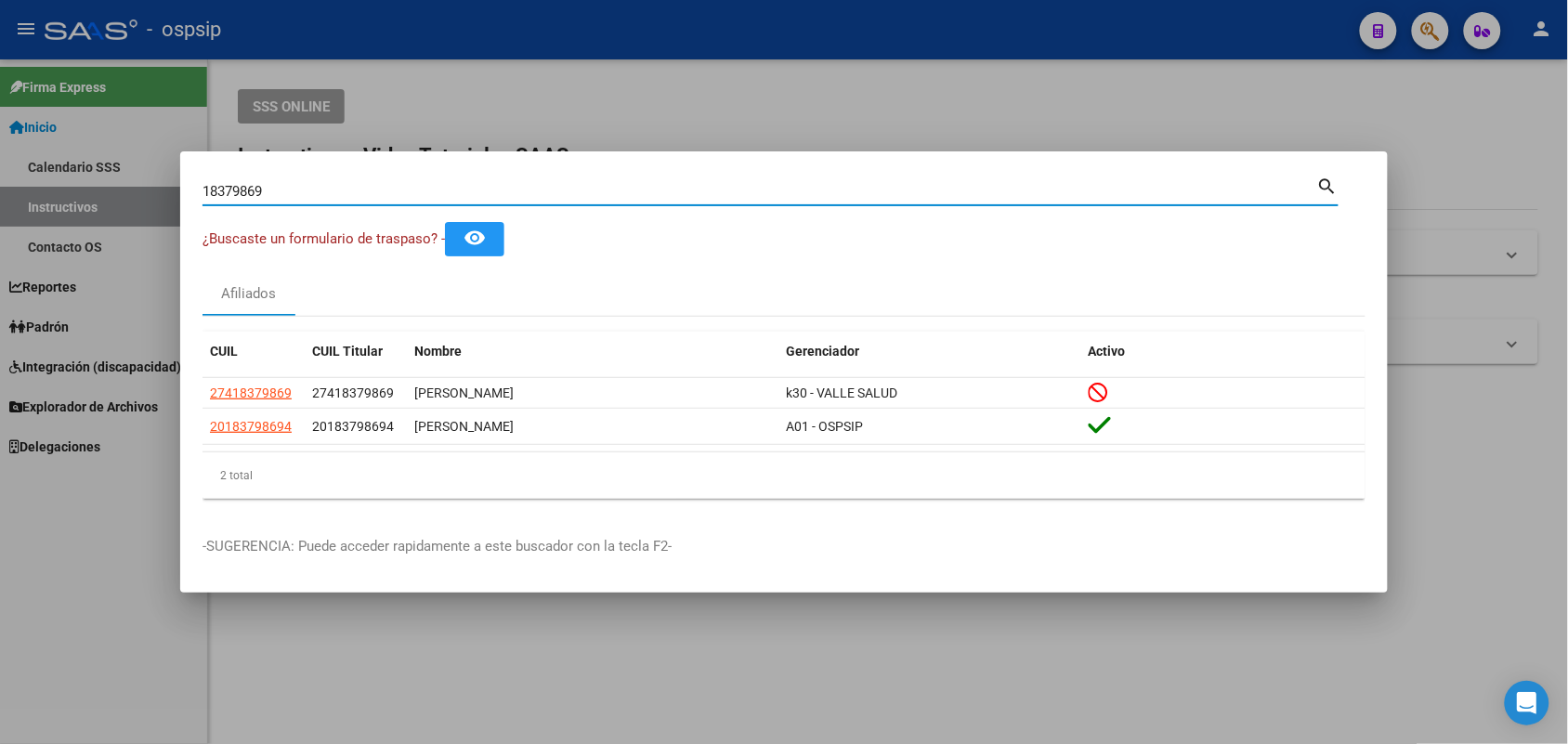
click at [314, 184] on input "18379869" at bounding box center [760, 191] width 1115 height 17
type input "92483716"
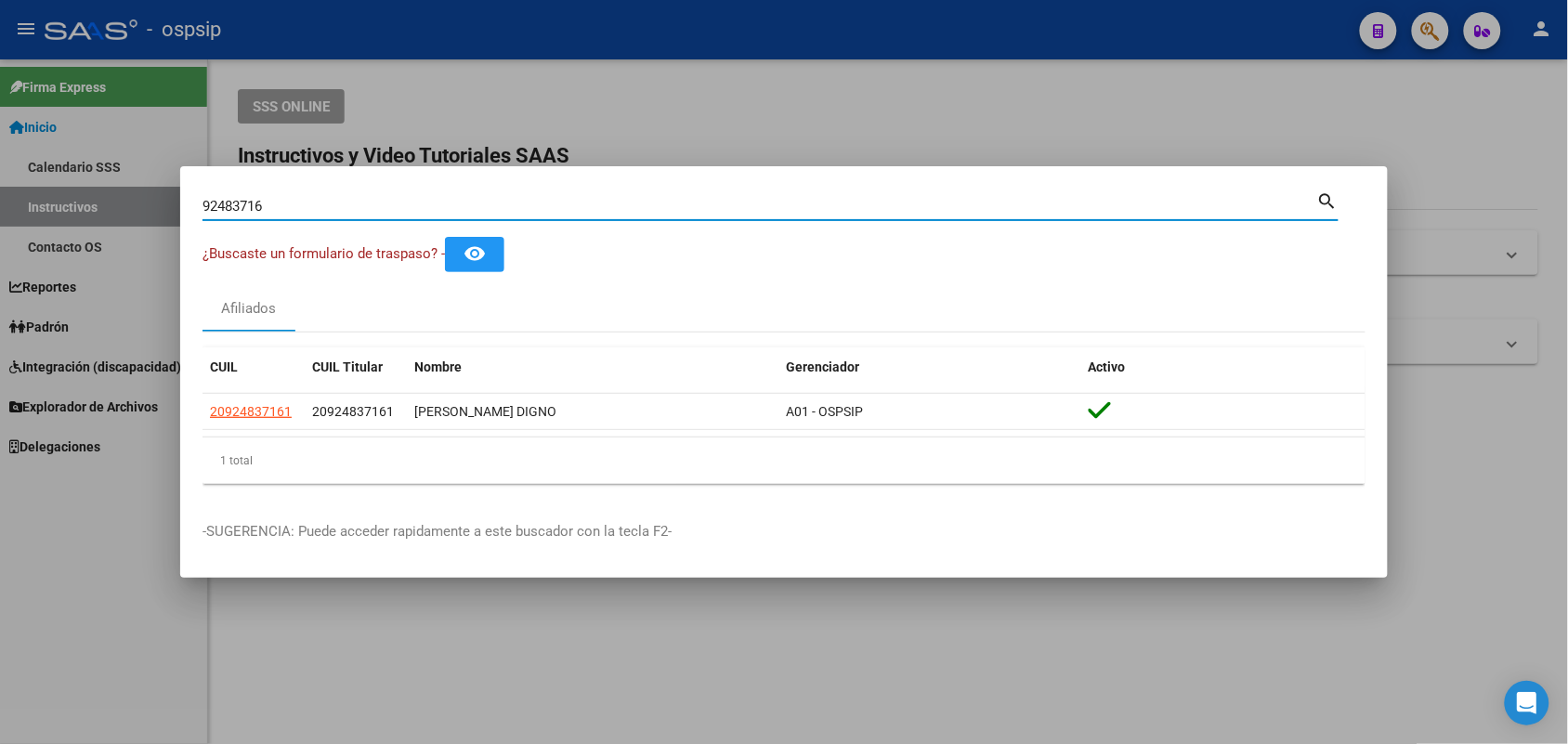
click at [16, 385] on div at bounding box center [784, 372] width 1568 height 744
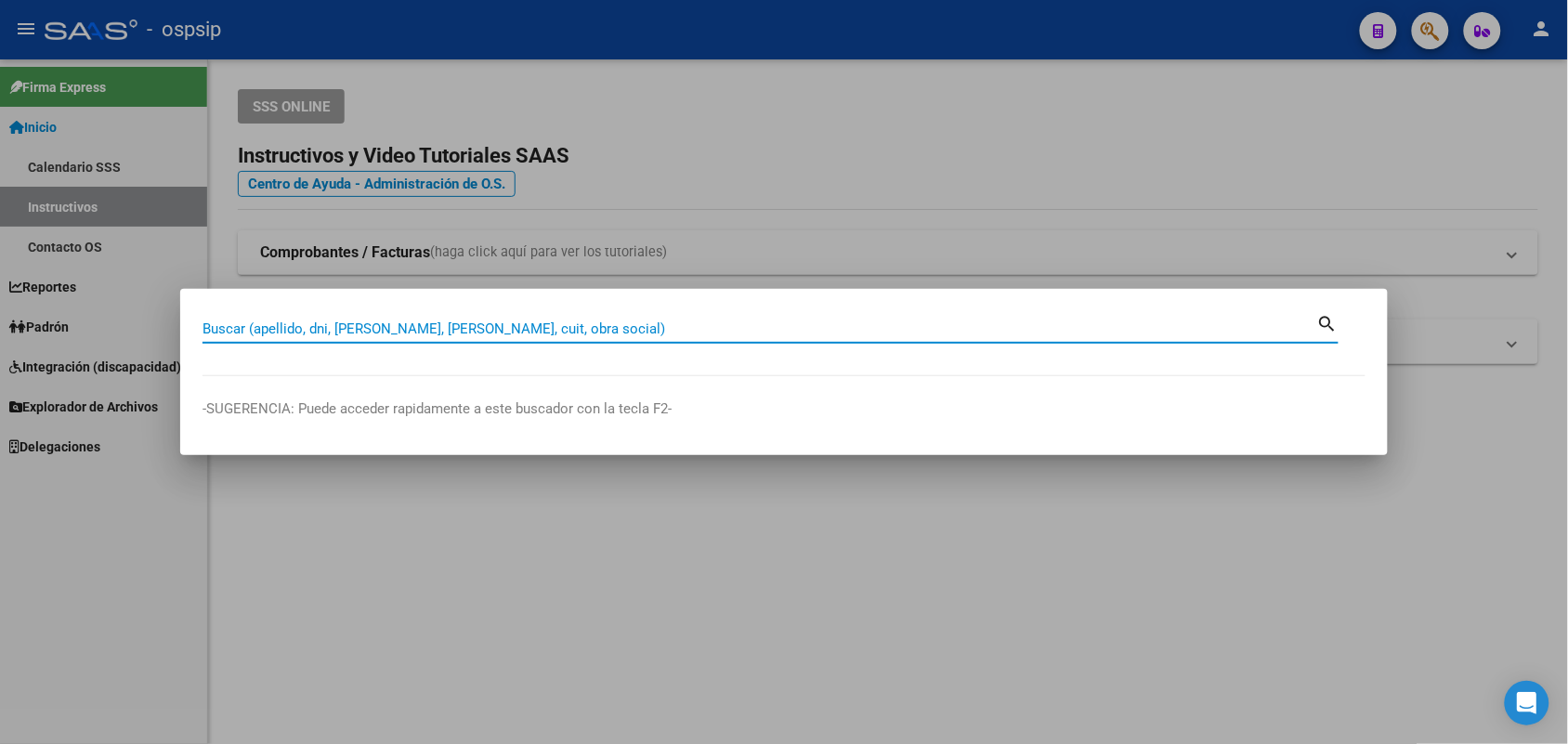
paste input "21131002"
type input "21131002"
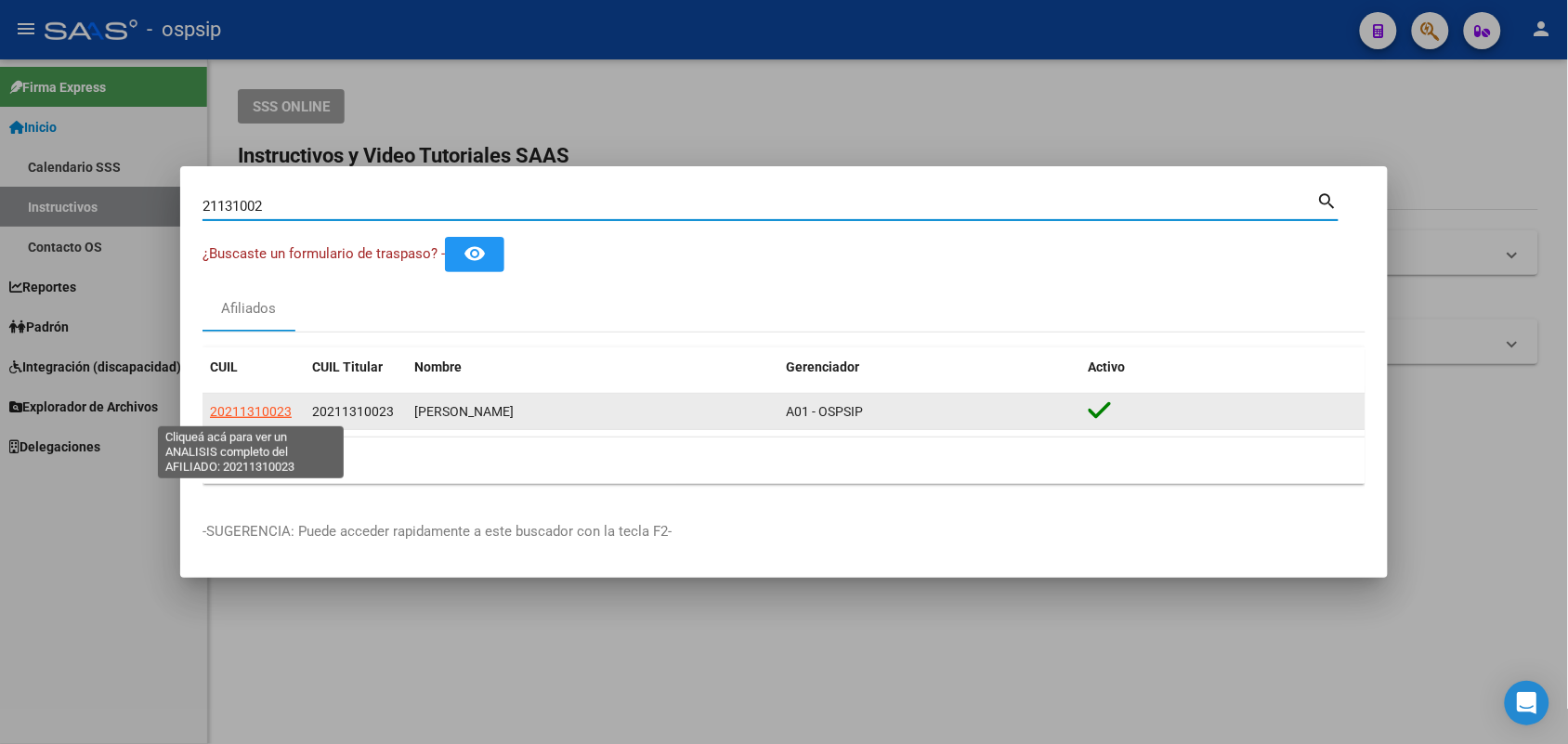
click at [271, 408] on span "20211310023" at bounding box center [251, 411] width 82 height 15
type textarea "20211310023"
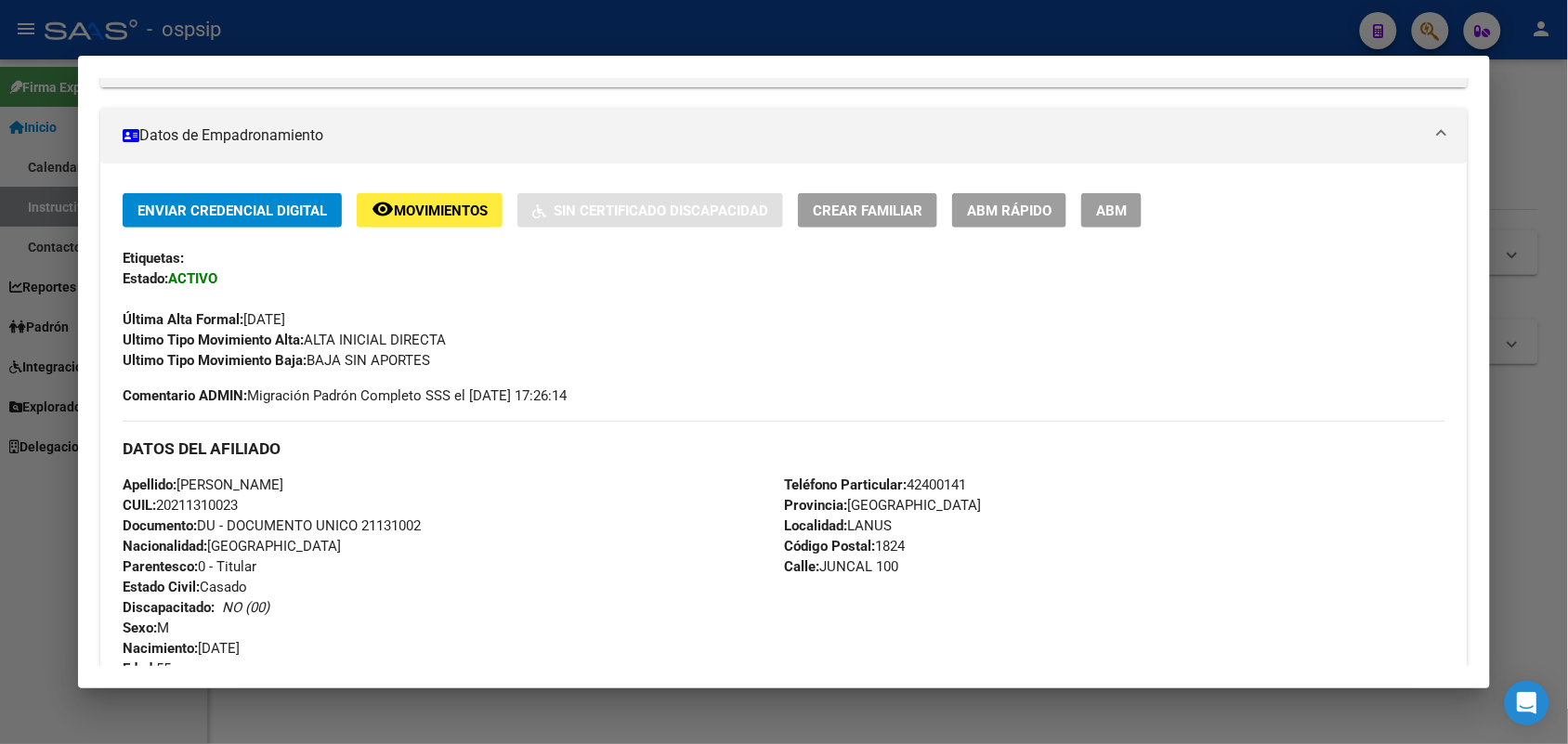
scroll to position [464, 0]
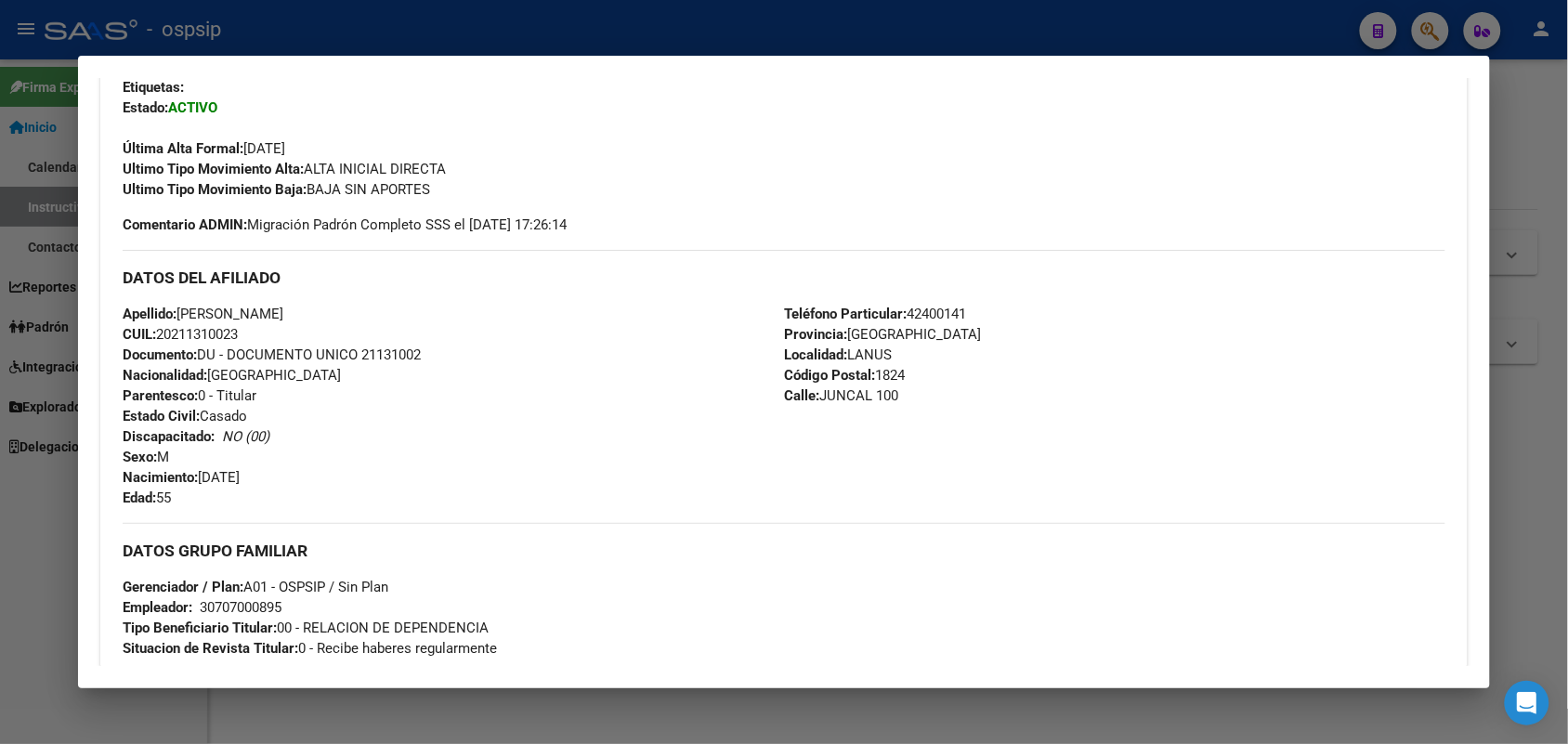
click at [387, 344] on div "Apellido: [PERSON_NAME]: 20211310023 Documento: DU - DOCUMENTO UNICO 21131002 N…" at bounding box center [453, 405] width 661 height 205
click at [387, 347] on span "Documento: DU - DOCUMENTO UNICO 21131002" at bounding box center [272, 355] width 299 height 17
copy span "21131002"
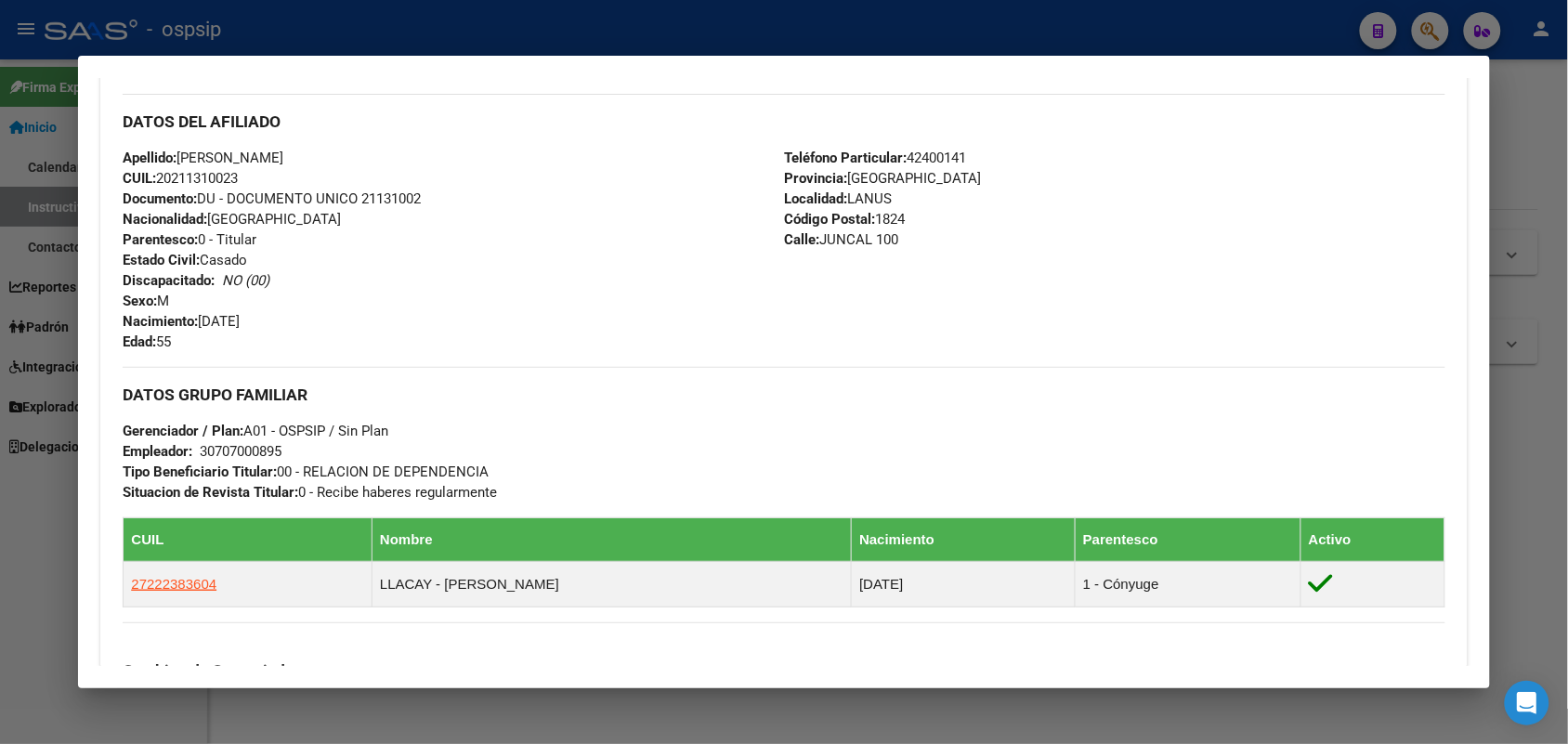
scroll to position [580, 0]
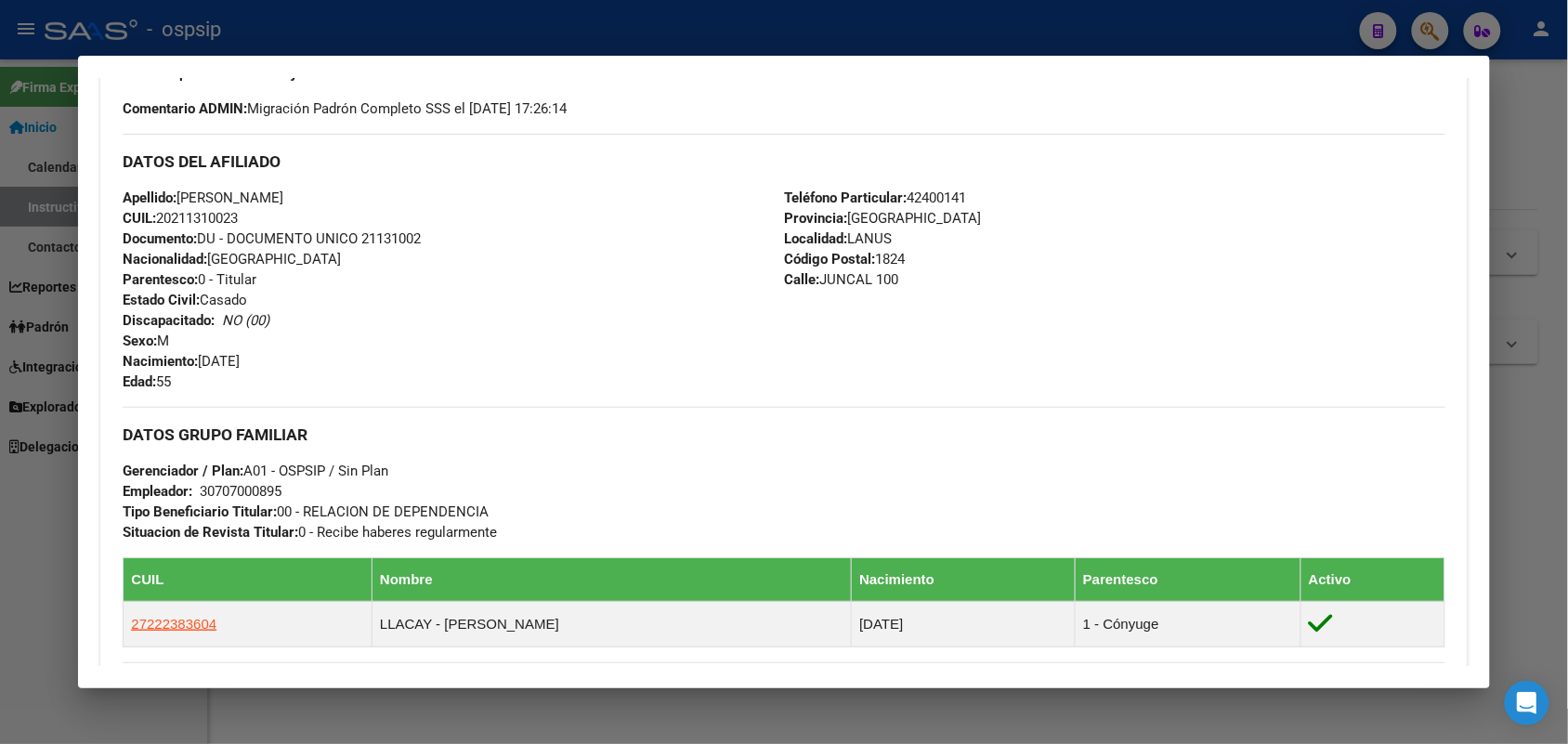
drag, startPoint x: 379, startPoint y: 118, endPoint x: 299, endPoint y: 243, distance: 148.4
click at [299, 243] on span "Documento: DU - DOCUMENTO UNICO 21131002" at bounding box center [272, 239] width 299 height 17
click at [368, 237] on span "Documento: DU - DOCUMENTO UNICO 21131002" at bounding box center [272, 239] width 299 height 17
copy span "21131002"
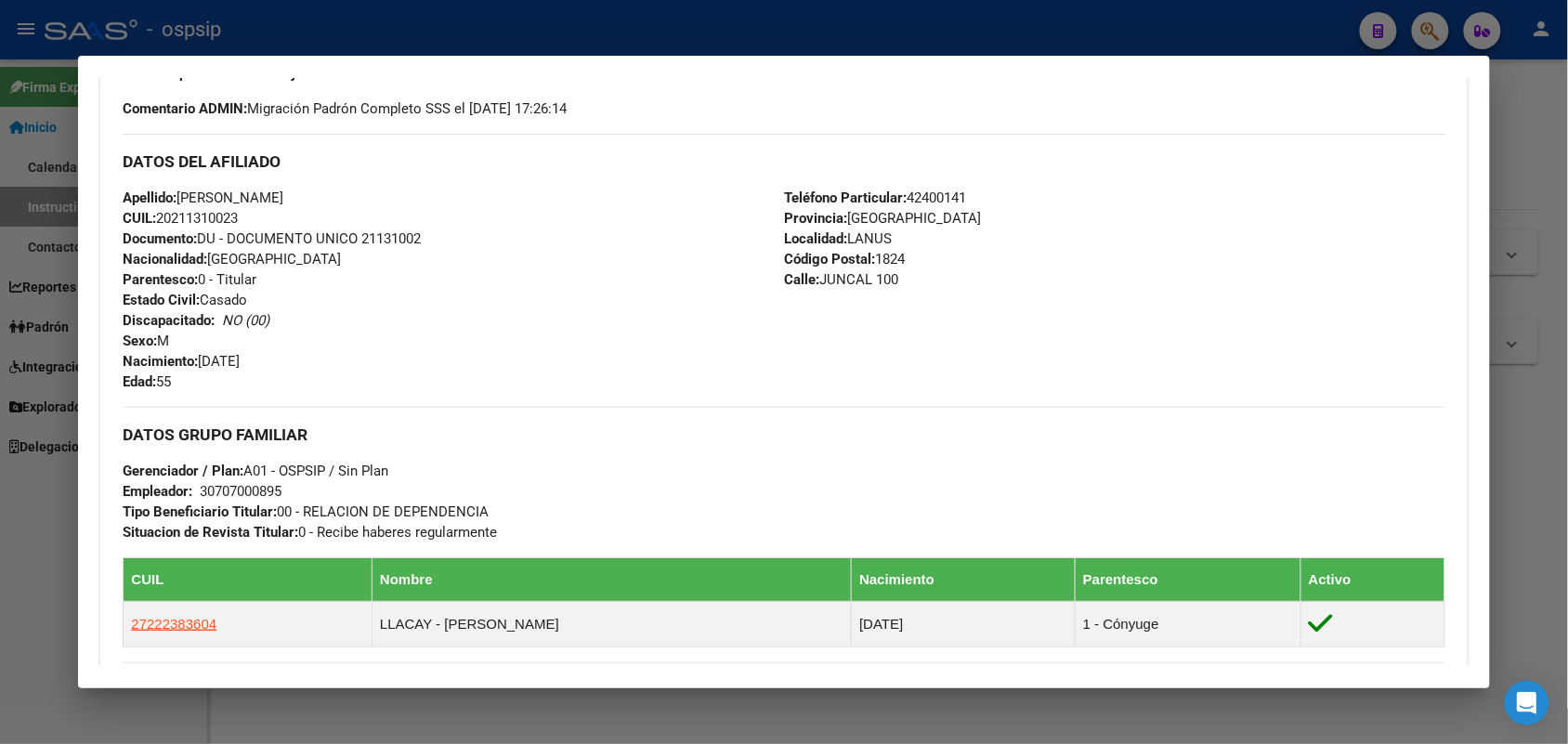
click at [446, 271] on div "Apellido: [PERSON_NAME]: 20211310023 Documento: DU - DOCUMENTO UNICO 21131002 N…" at bounding box center [453, 290] width 661 height 205
drag, startPoint x: 446, startPoint y: 271, endPoint x: 286, endPoint y: 326, distance: 169.2
click at [286, 326] on div "Apellido: [PERSON_NAME]: 20211310023 Documento: DU - DOCUMENTO UNICO 21131002 N…" at bounding box center [453, 290] width 661 height 205
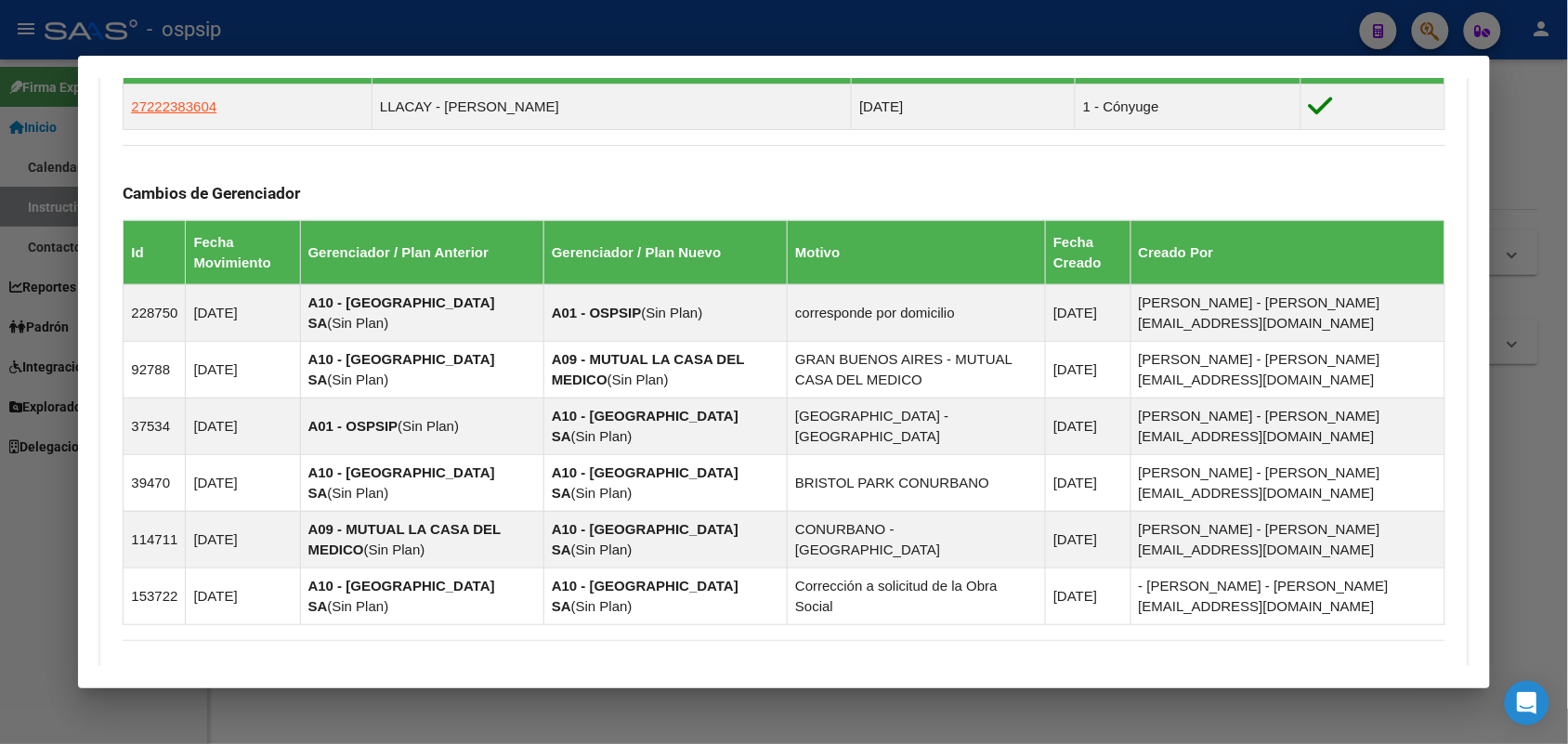
scroll to position [1329, 0]
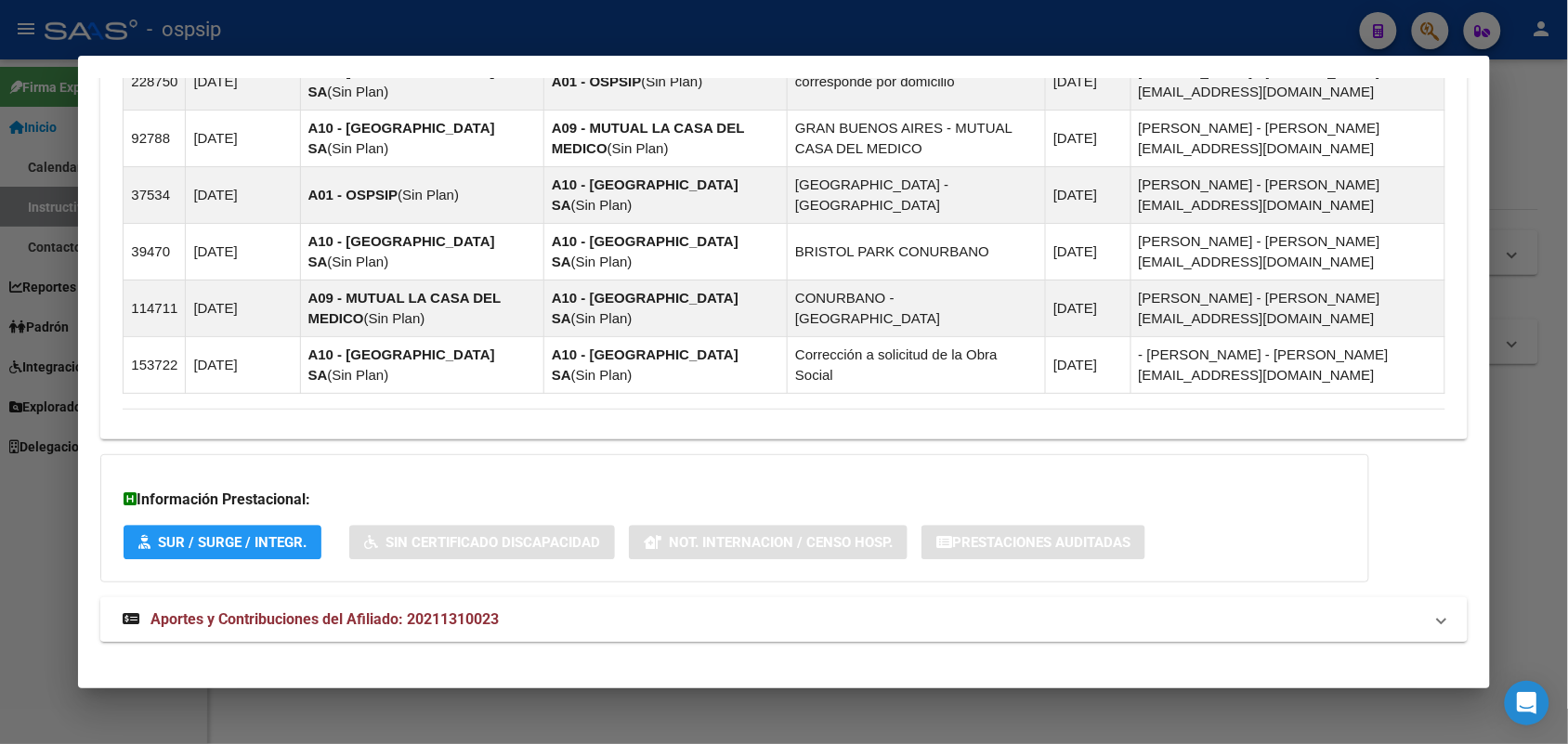
click at [209, 610] on span "Aportes y Contribuciones del Afiliado: 20211310023" at bounding box center [325, 619] width 349 height 18
